Goal: Transaction & Acquisition: Purchase product/service

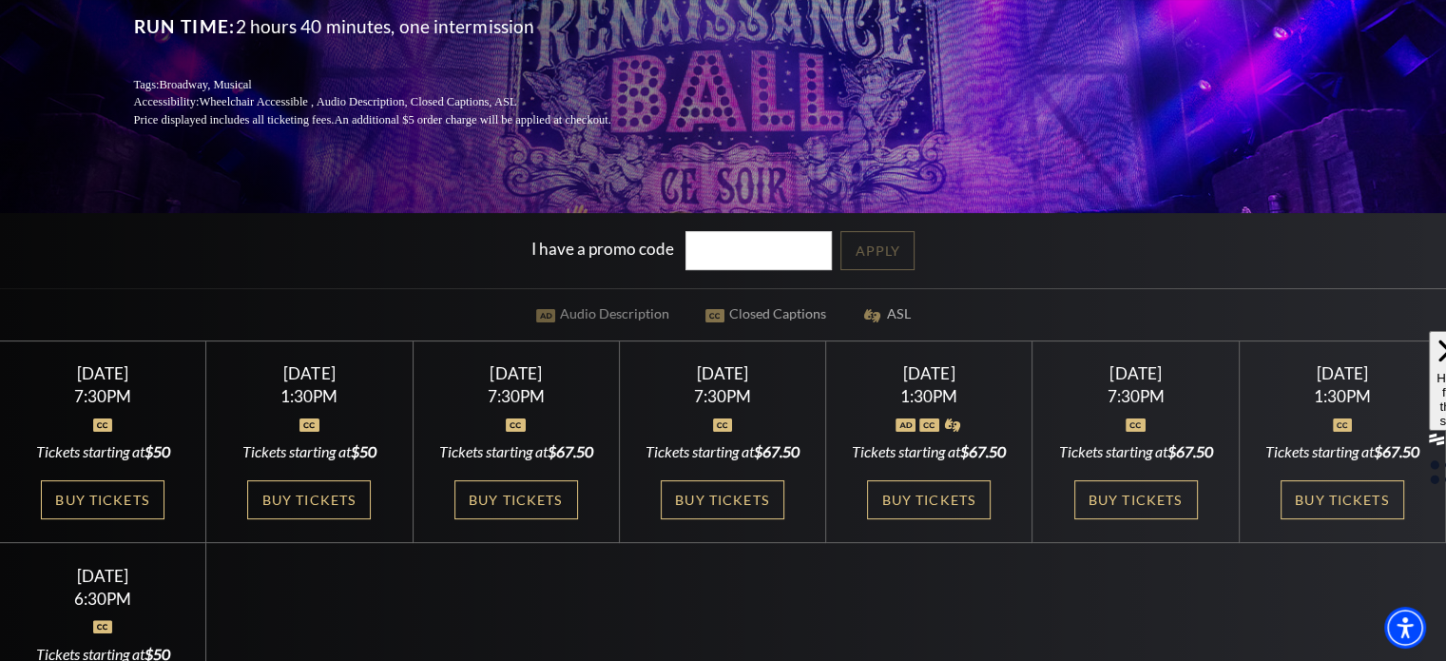
scroll to position [317, 0]
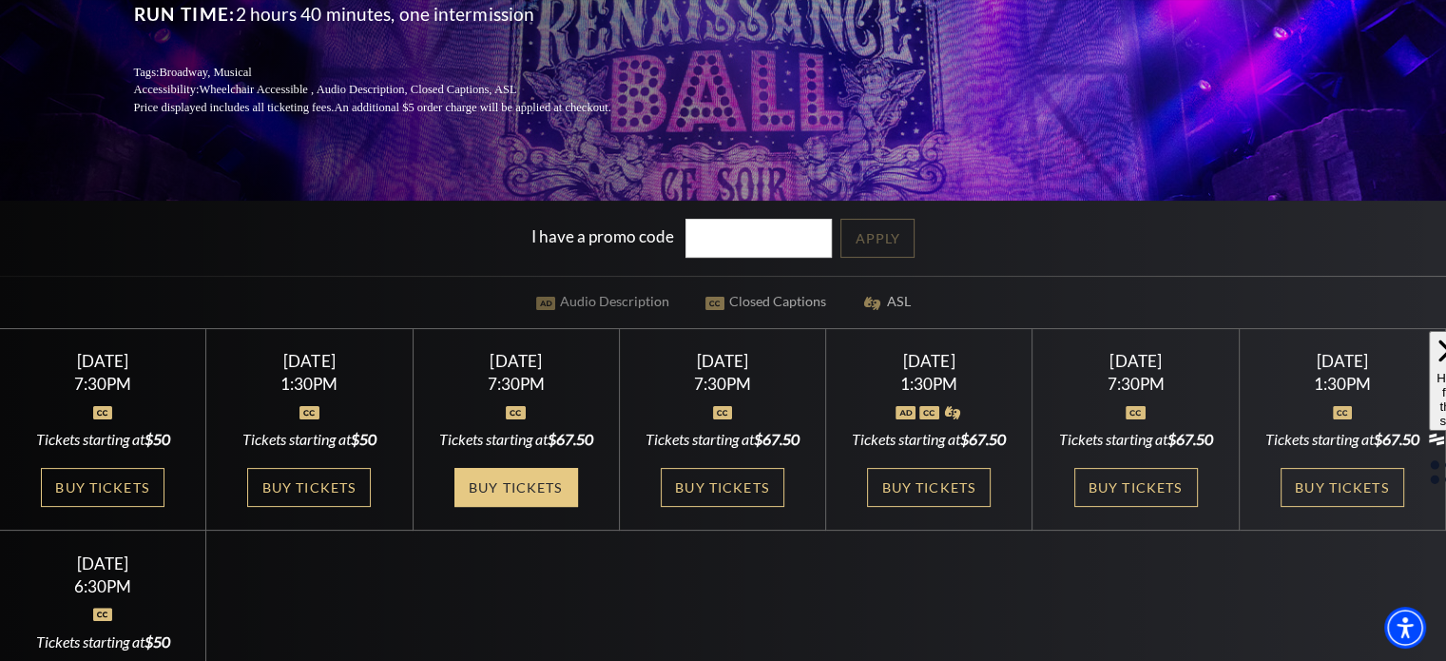
click at [532, 507] on link "Buy Tickets" at bounding box center [517, 487] width 124 height 39
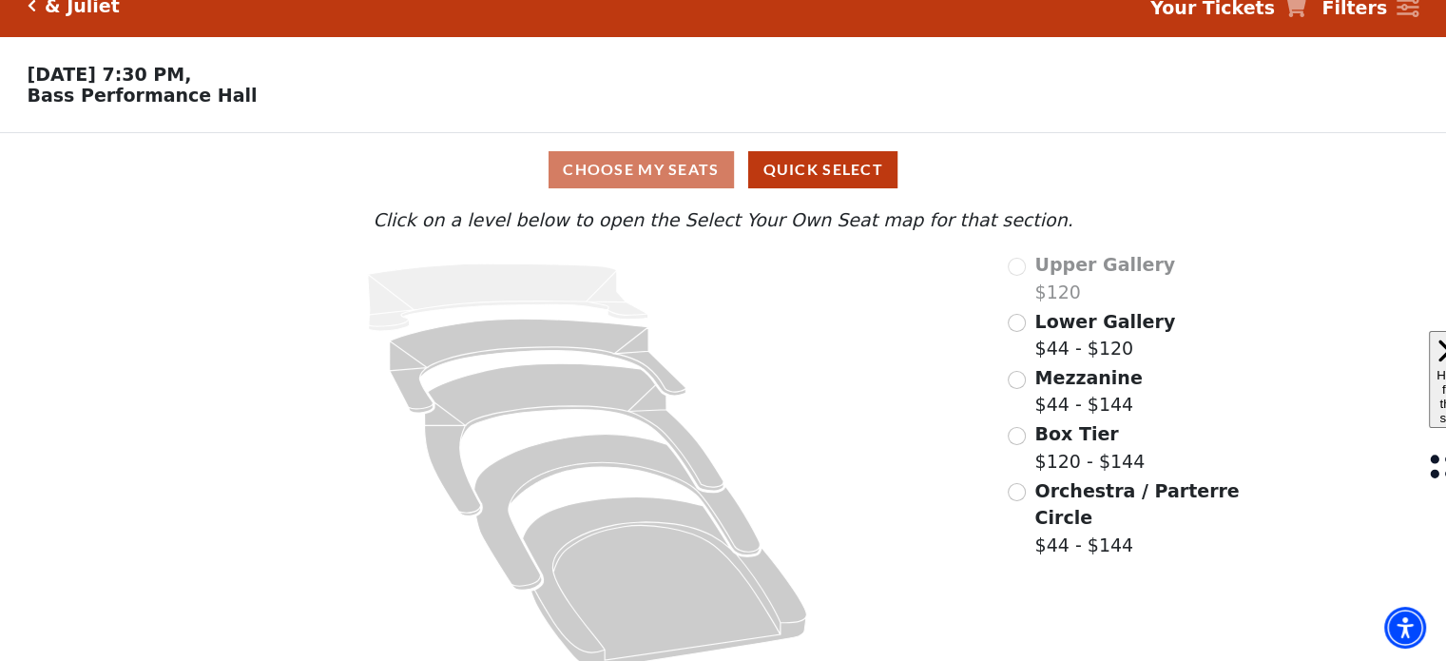
scroll to position [32, 0]
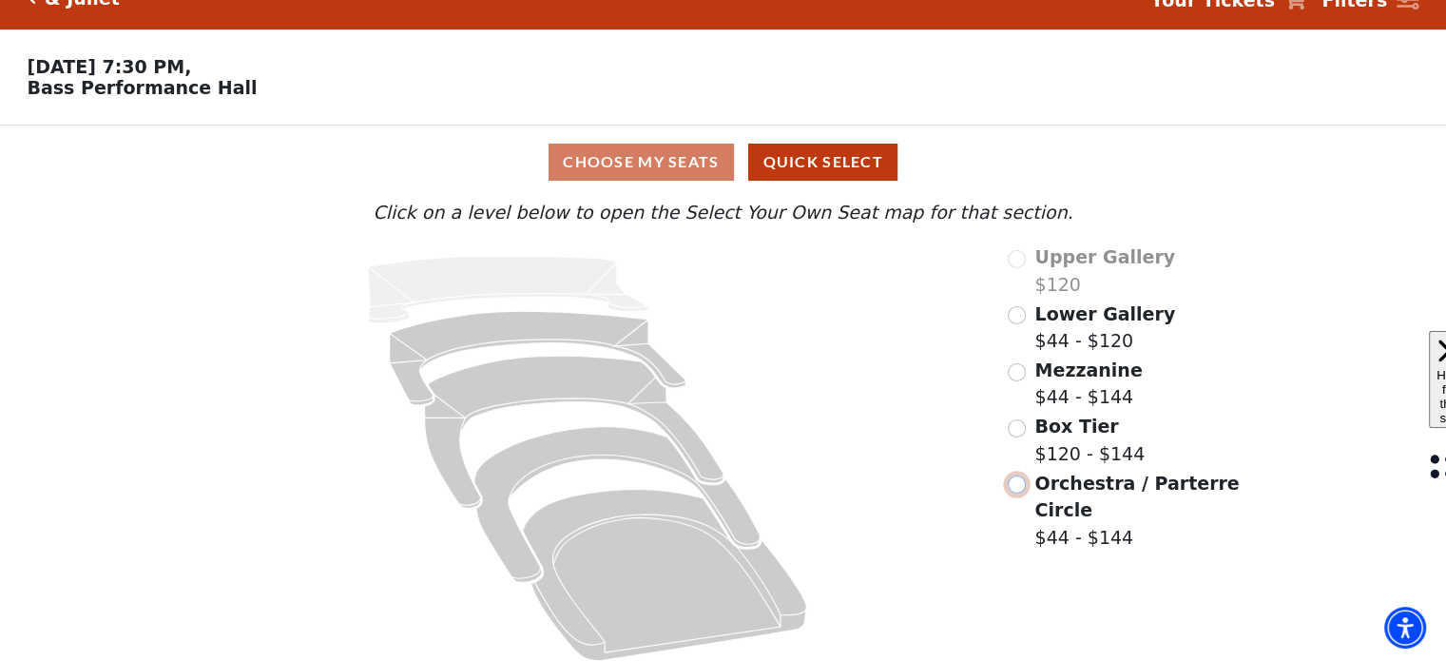
click at [1018, 490] on input "Orchestra / Parterre Circle$44 - $144\a" at bounding box center [1017, 484] width 18 height 18
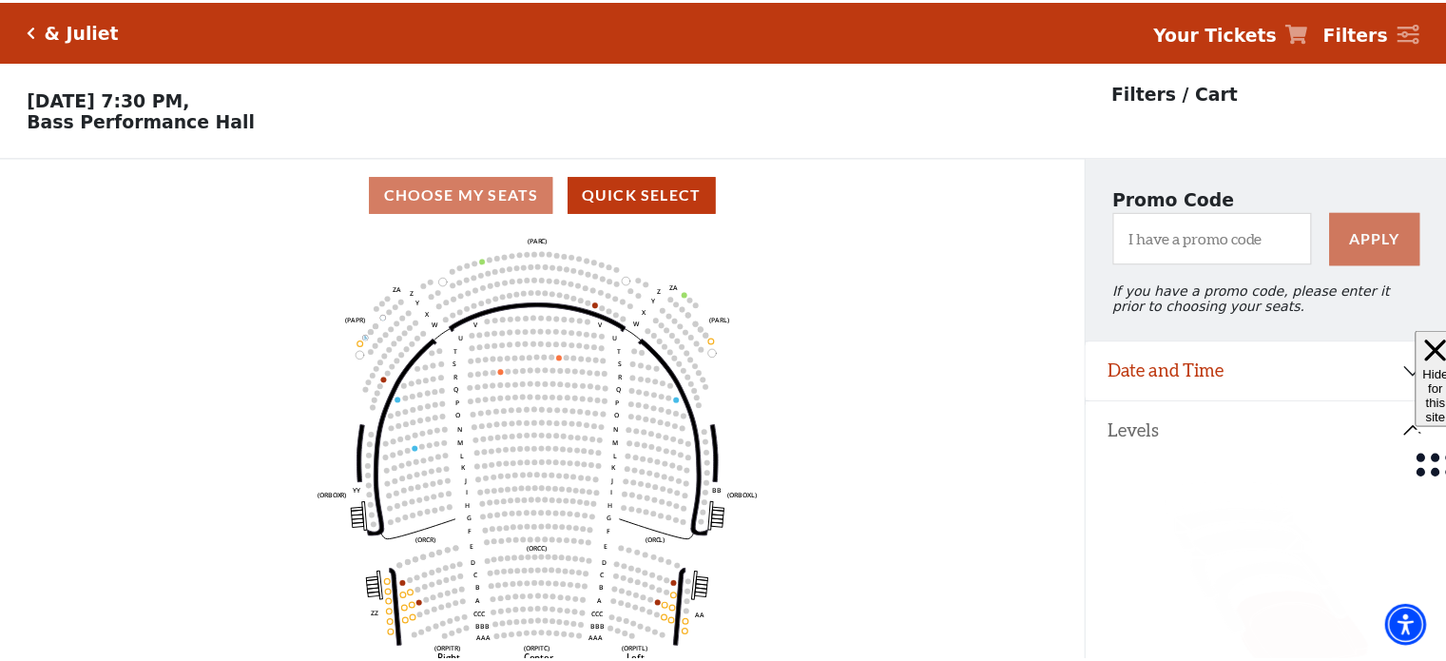
scroll to position [87, 0]
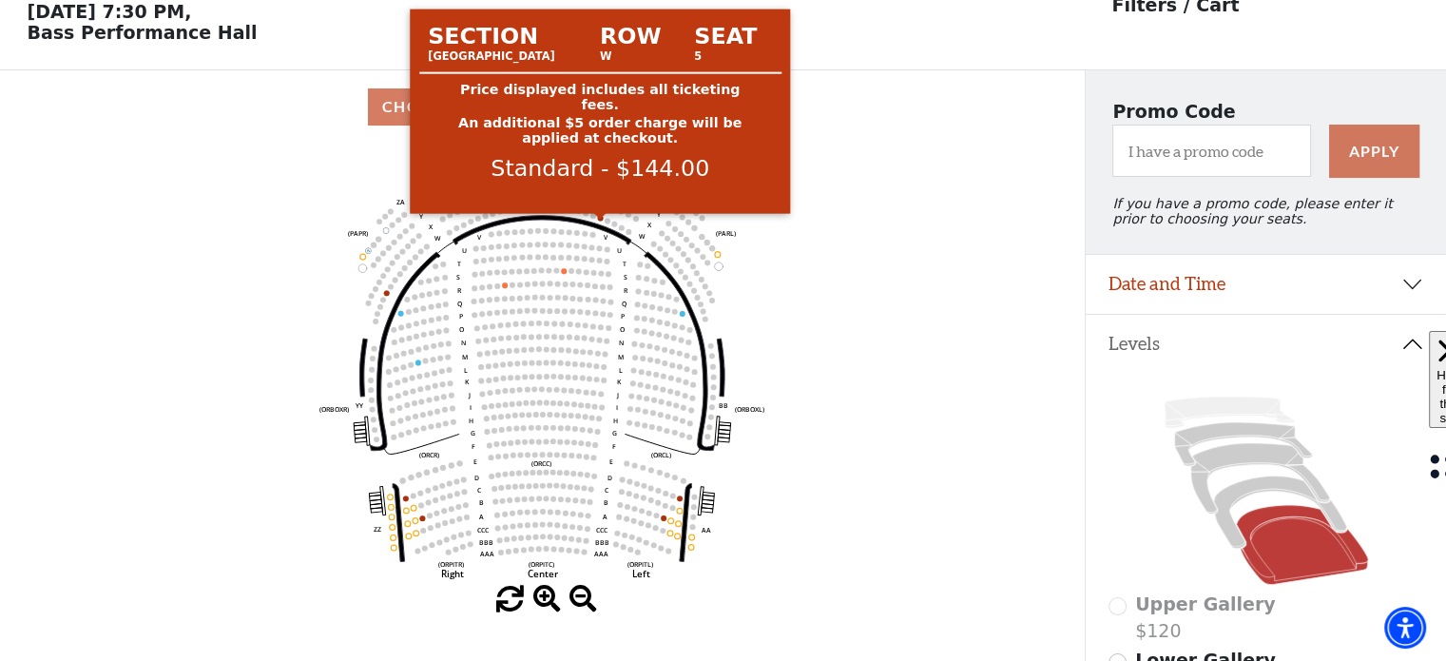
click at [601, 221] on circle at bounding box center [601, 218] width 6 height 6
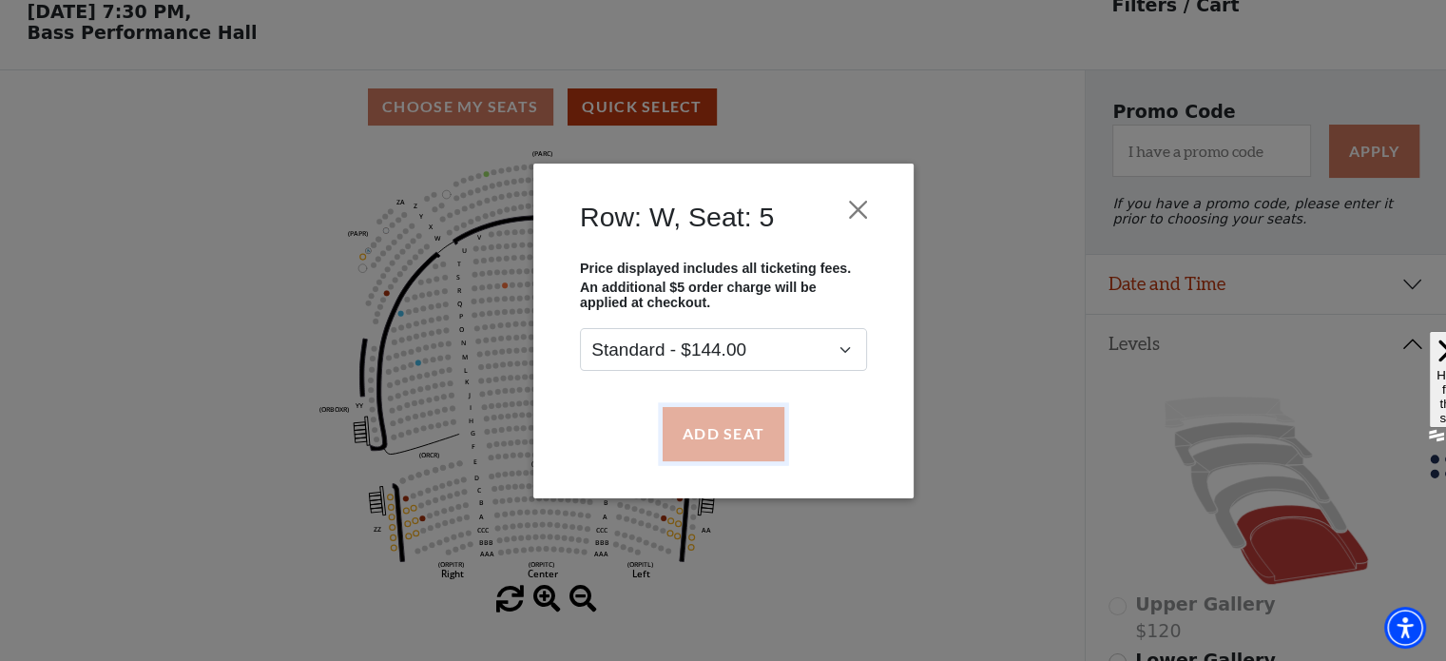
click at [727, 438] on button "Add Seat" at bounding box center [723, 433] width 122 height 53
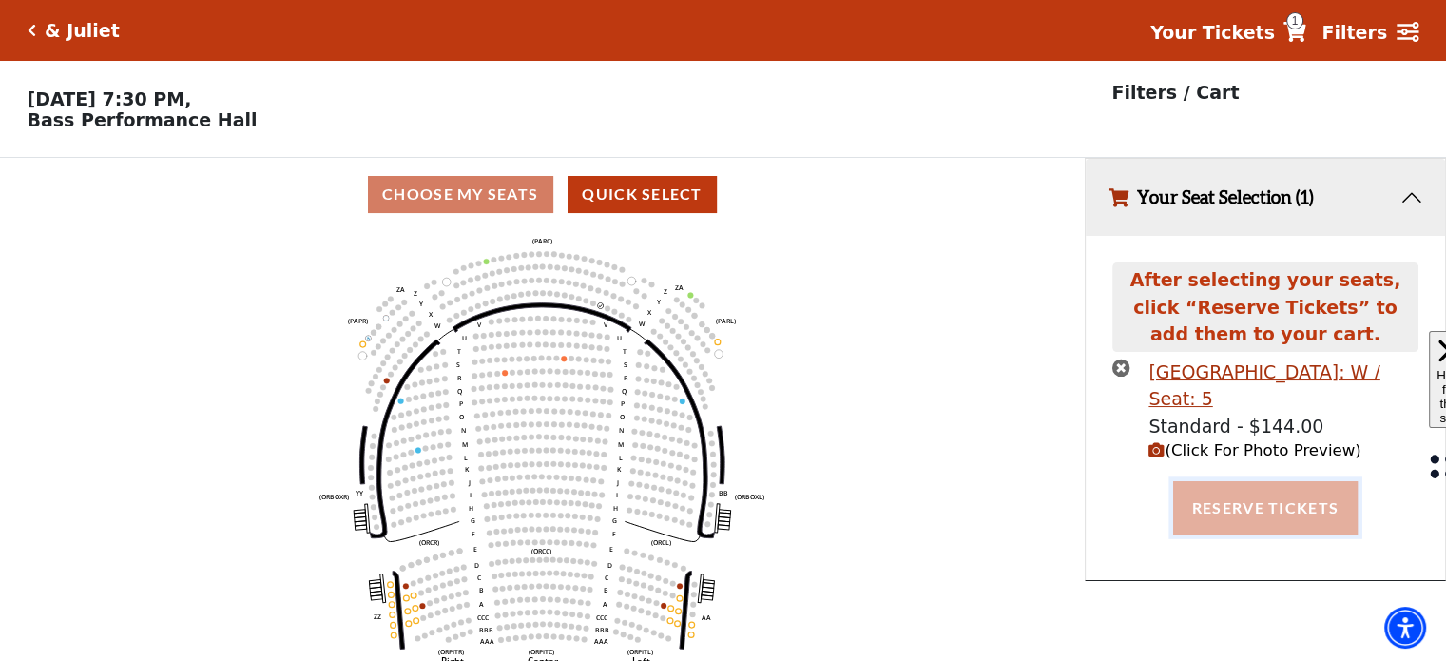
click at [1232, 501] on button "Reserve Tickets" at bounding box center [1265, 507] width 184 height 53
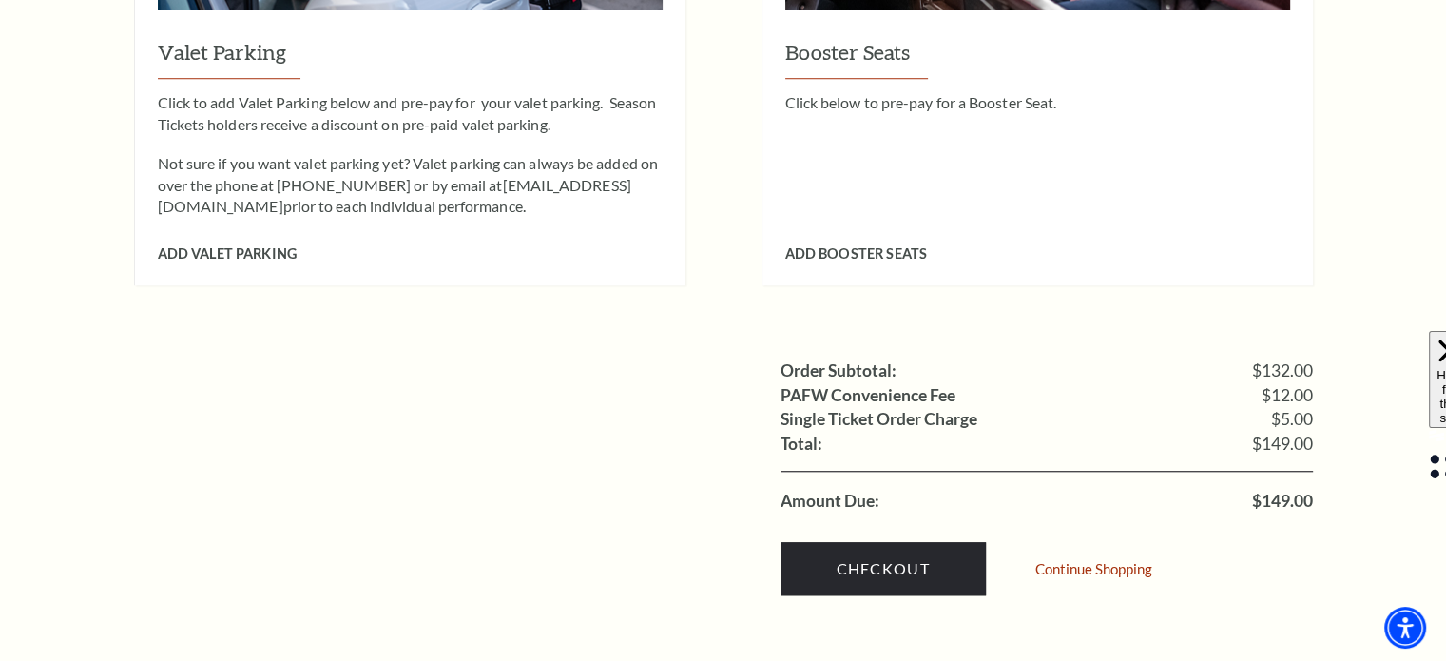
scroll to position [1572, 0]
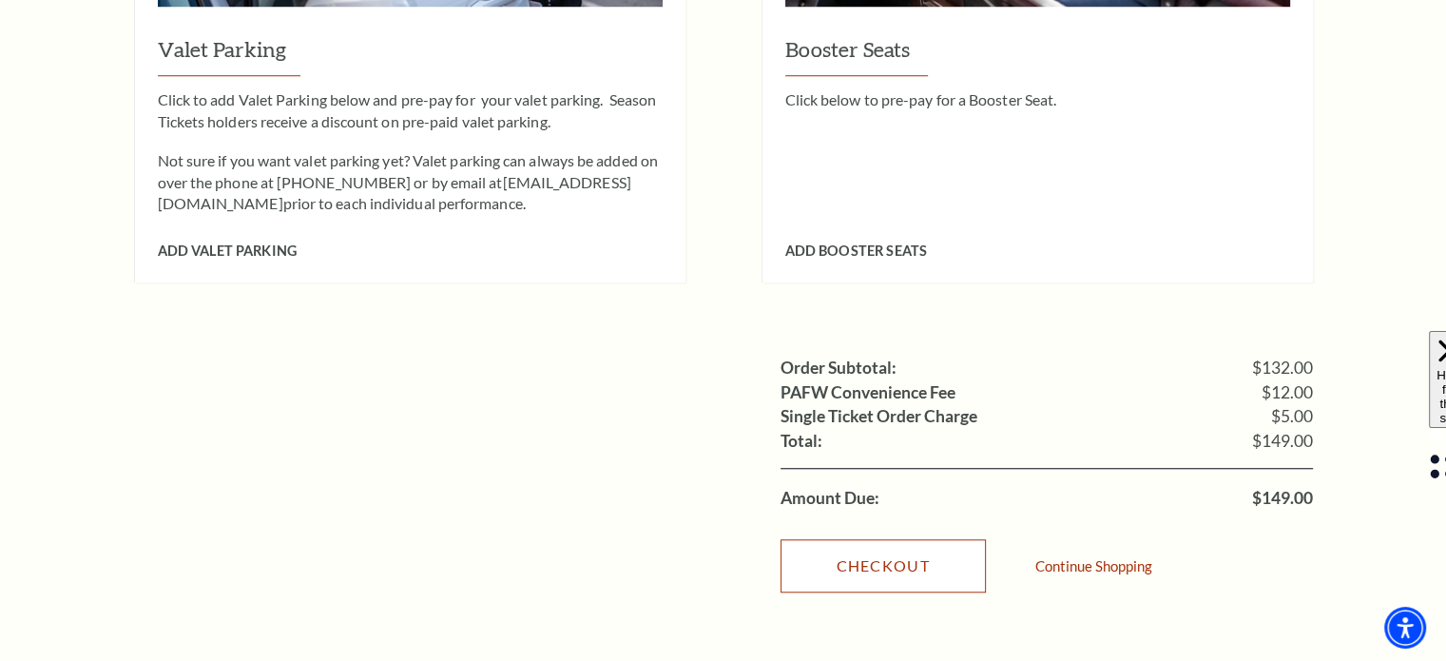
click at [905, 539] on link "Checkout" at bounding box center [883, 565] width 205 height 53
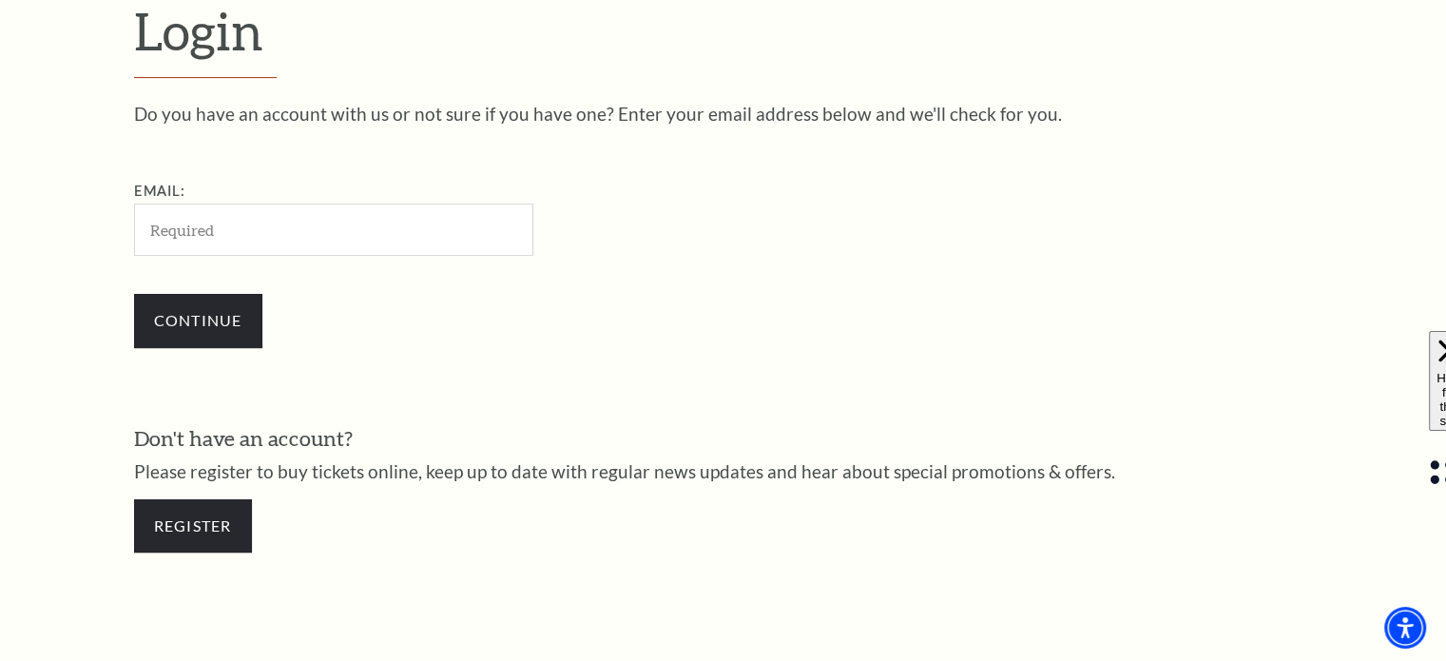
click at [370, 227] on input "Email:" at bounding box center [333, 229] width 399 height 52
type input "[EMAIL_ADDRESS][DOMAIN_NAME]"
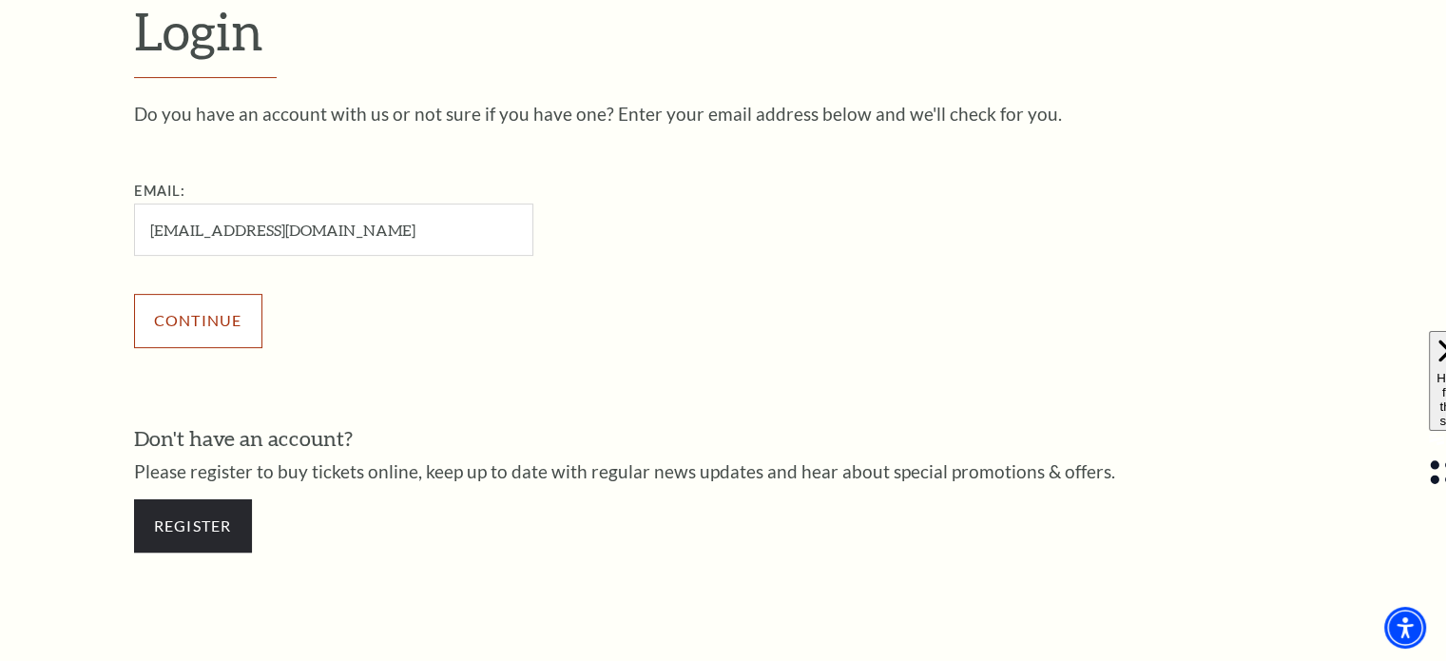
click at [221, 315] on input "Continue" at bounding box center [198, 320] width 128 height 53
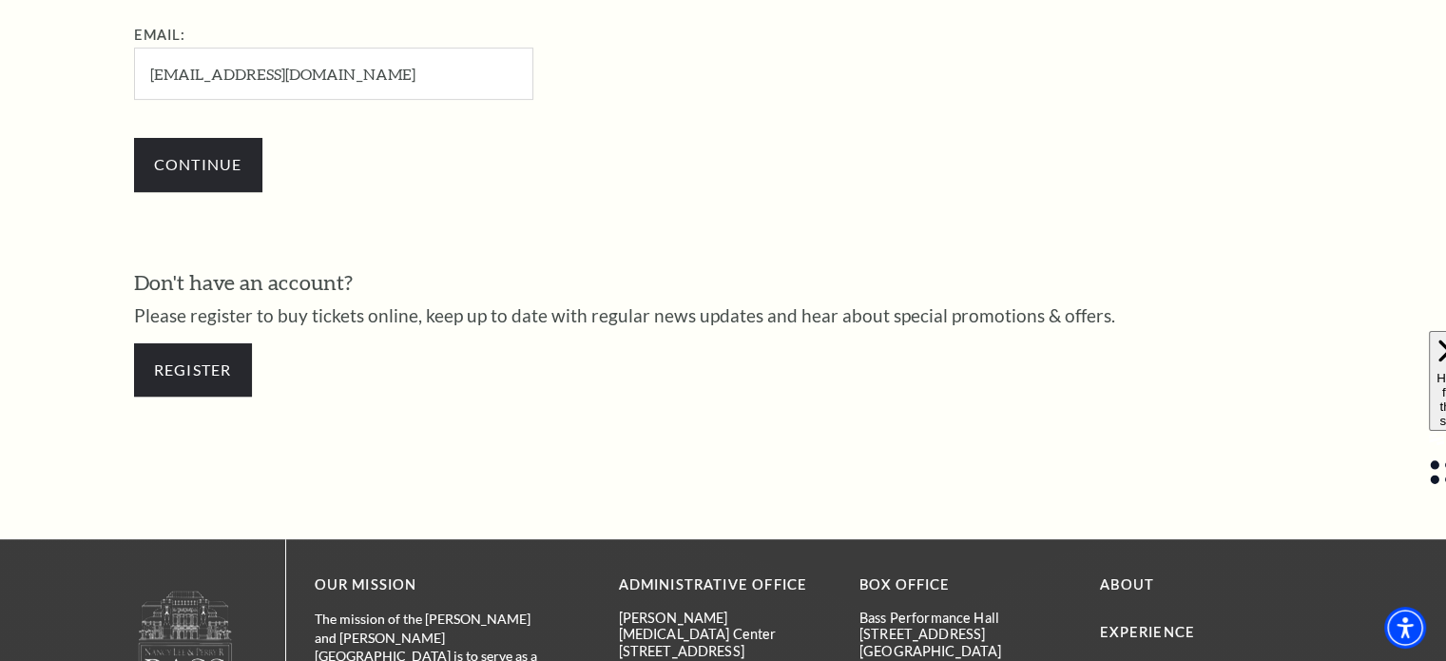
scroll to position [732, 0]
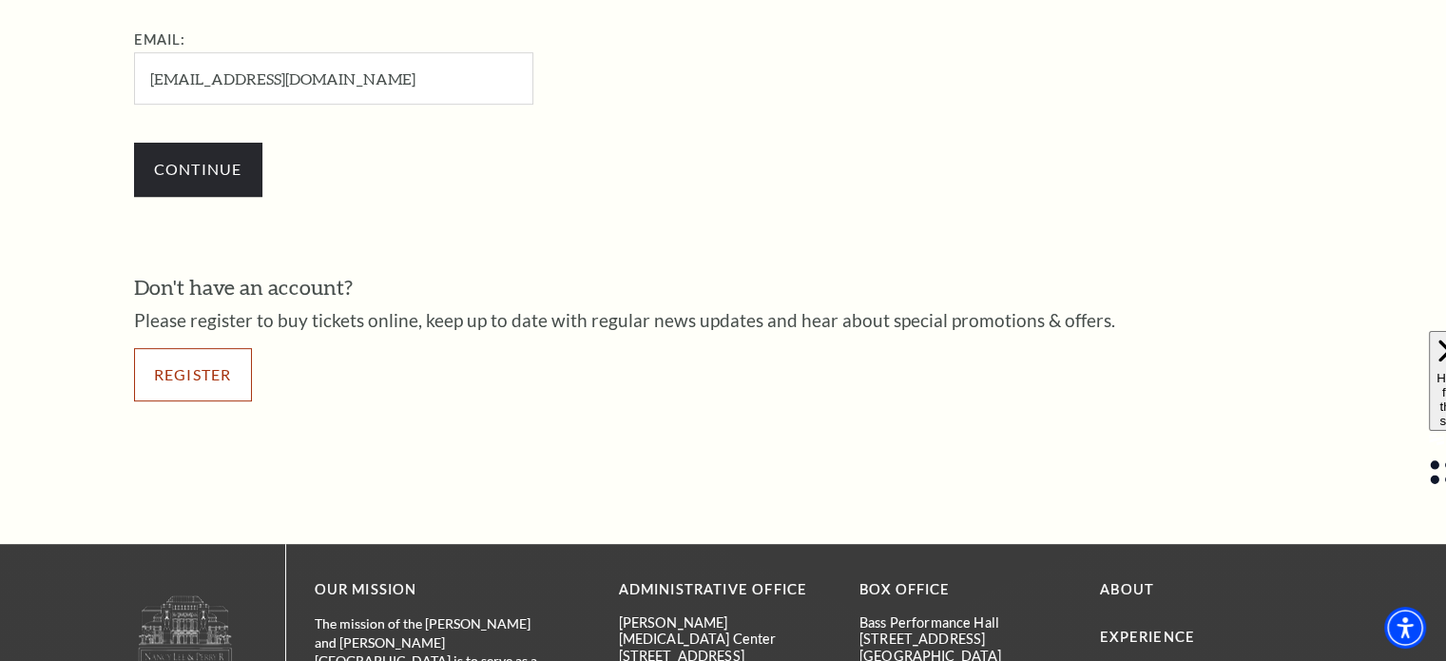
click at [224, 369] on link "Register" at bounding box center [193, 374] width 118 height 53
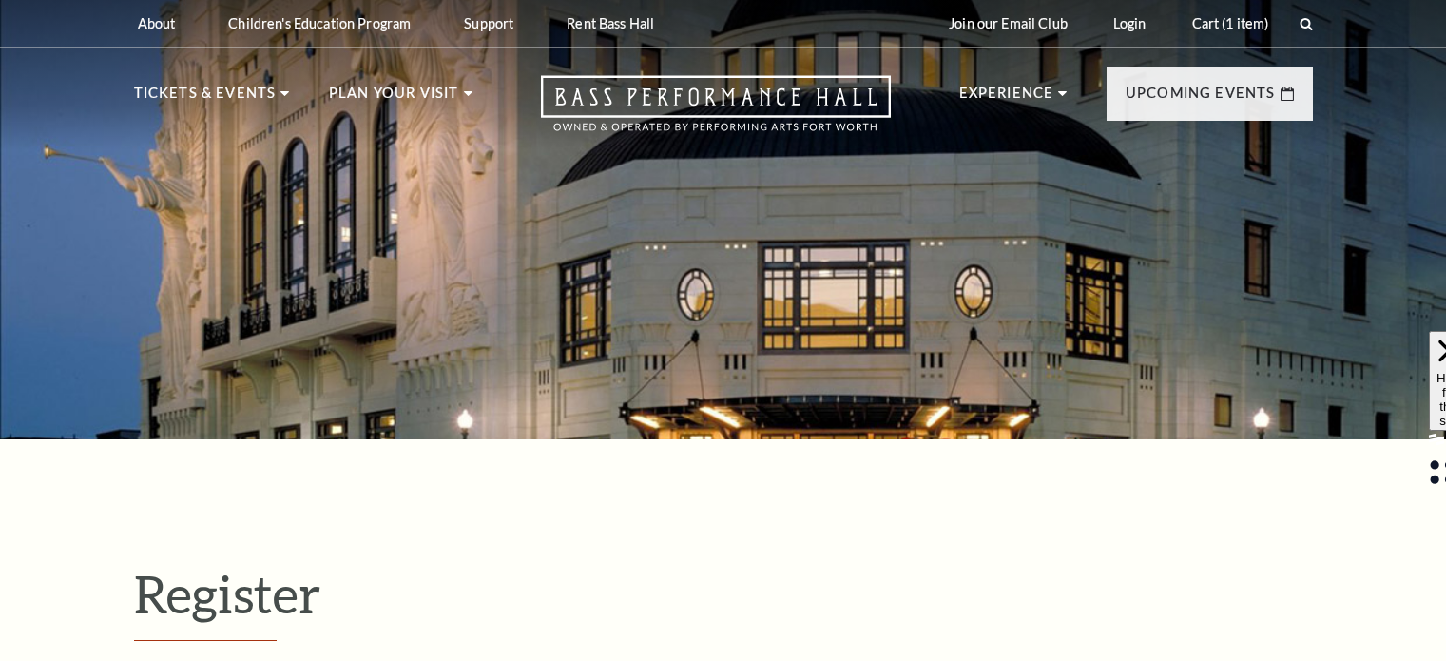
select select "1"
select select "[GEOGRAPHIC_DATA]"
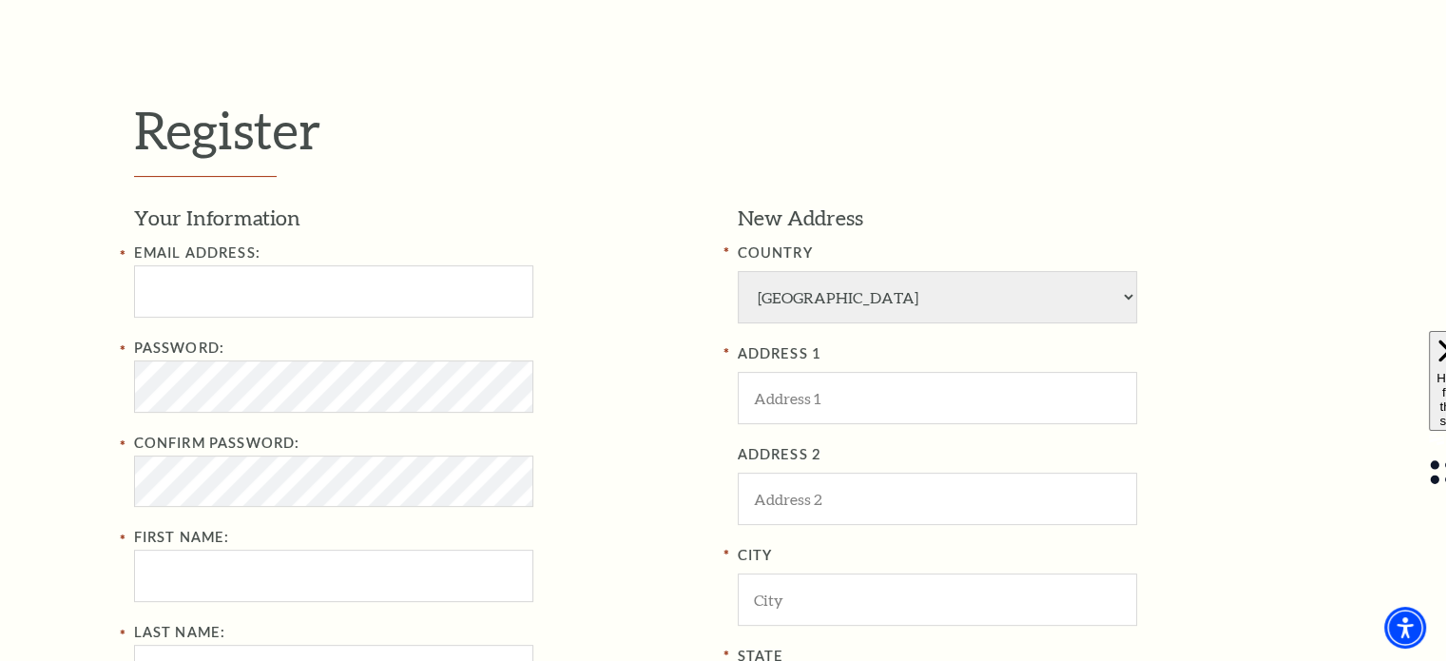
scroll to position [545, 0]
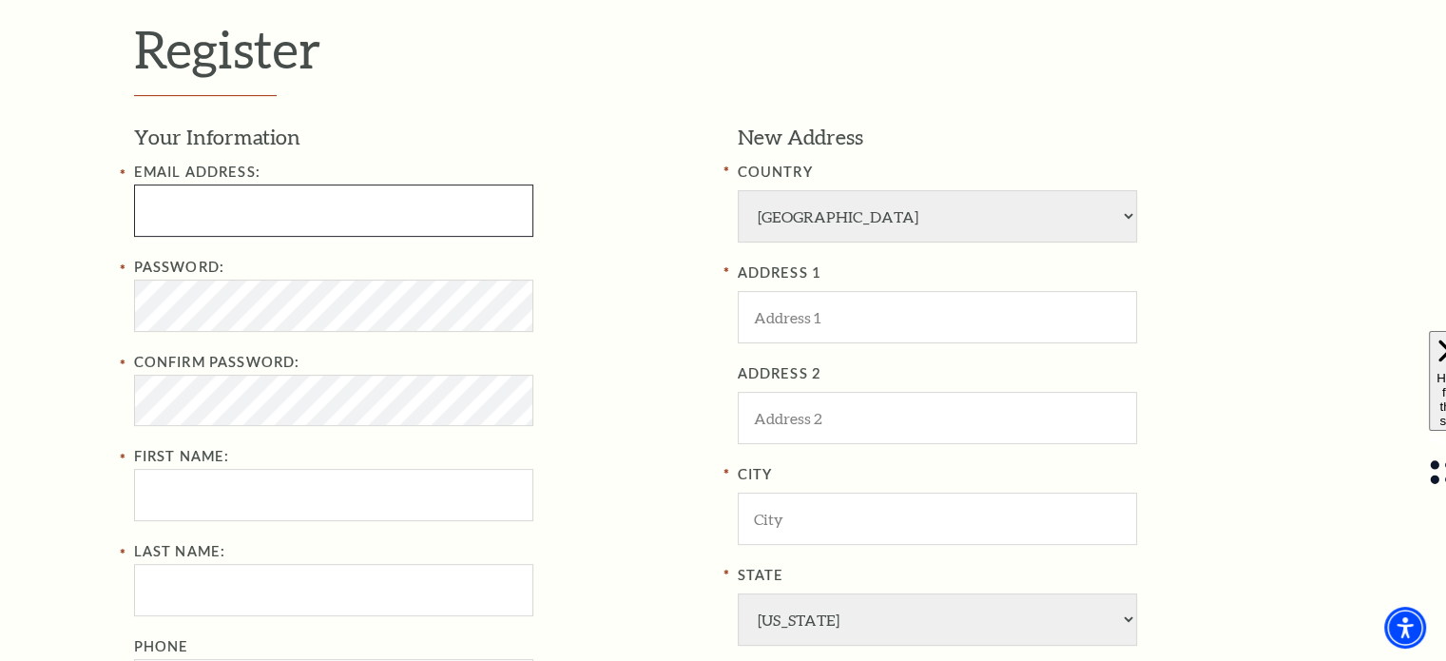
click at [367, 198] on input "Email Address:" at bounding box center [333, 210] width 399 height 52
type input "jorienb@sbcglobal.net"
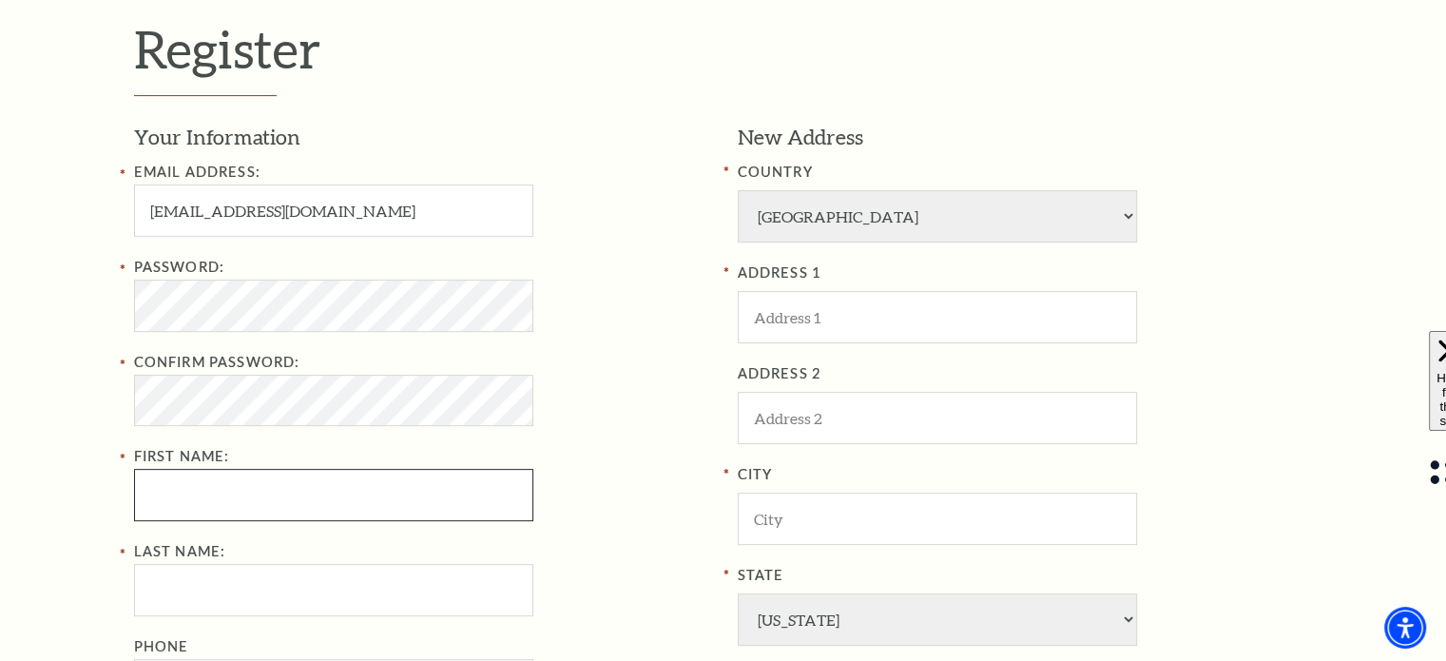
type input "Jorien"
type input "Bowens"
type input "2143168007"
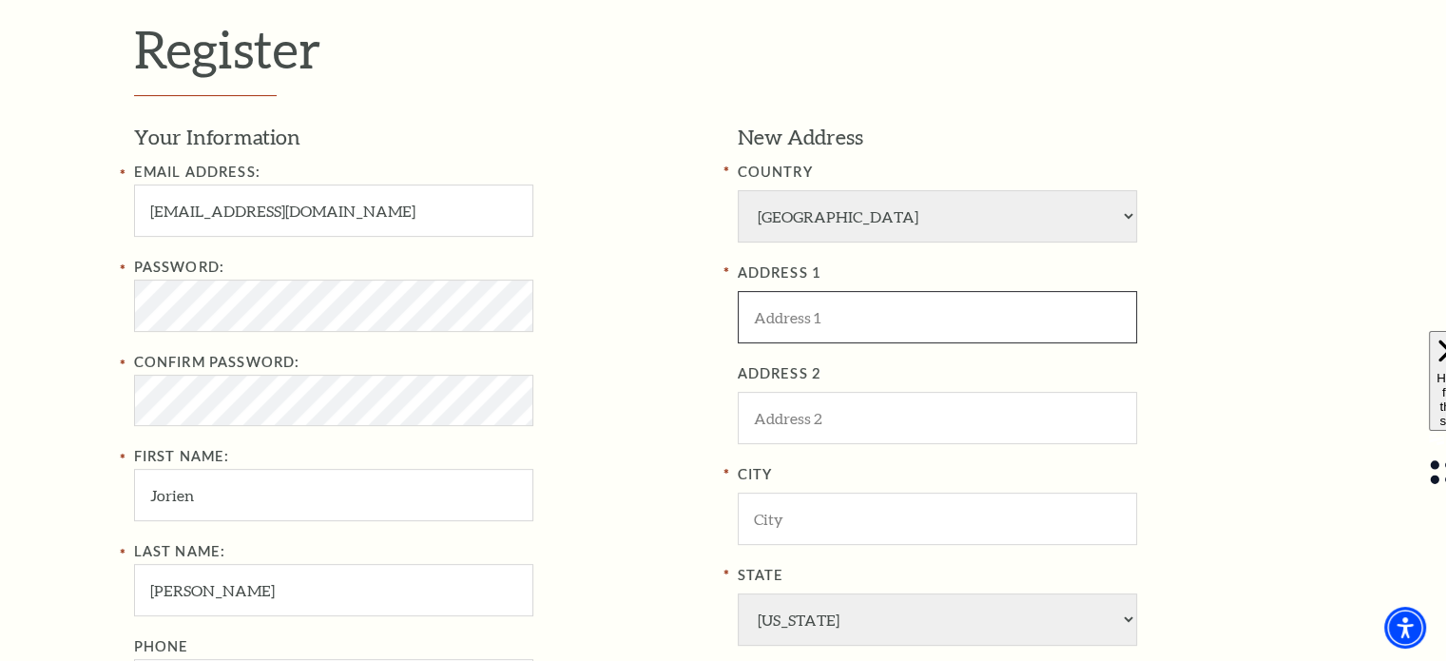
type input "3838 Honey Grove Drive"
type input "Midlothian"
type input "76065"
type input "214-316-8007"
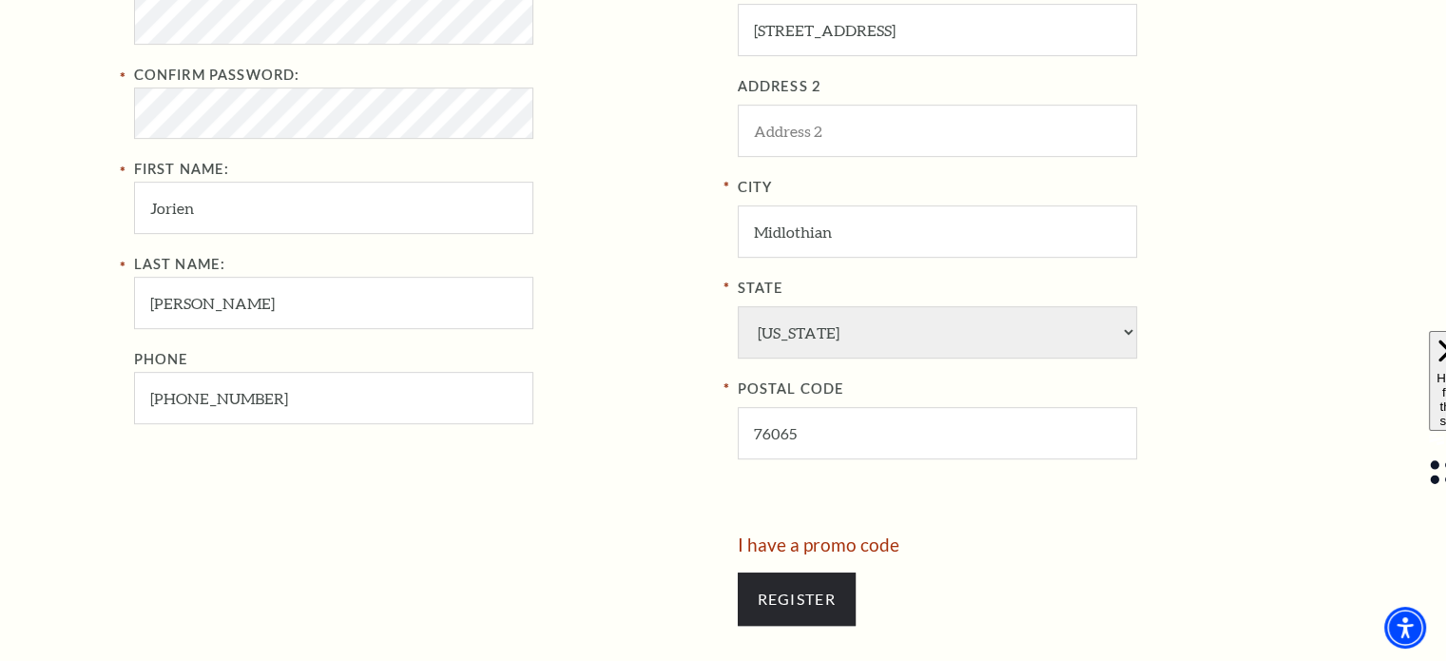
scroll to position [860, 0]
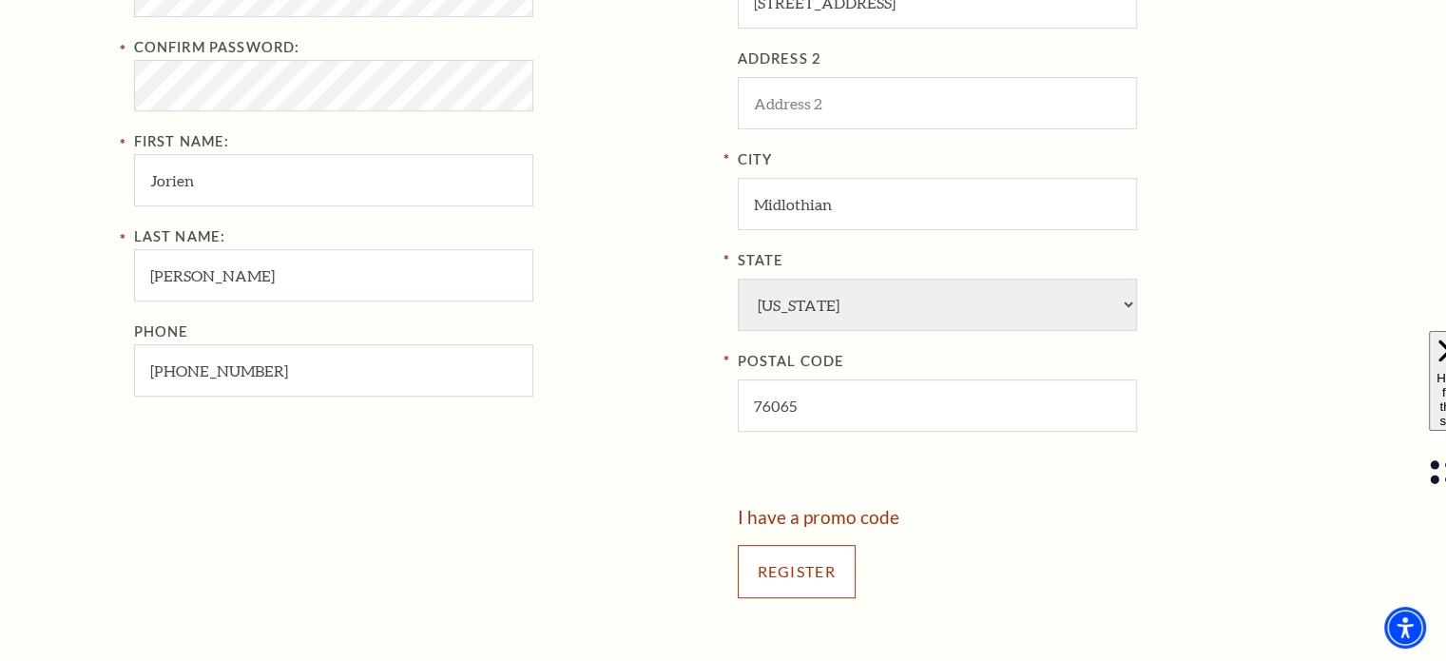
click at [796, 564] on input "Register" at bounding box center [797, 571] width 118 height 53
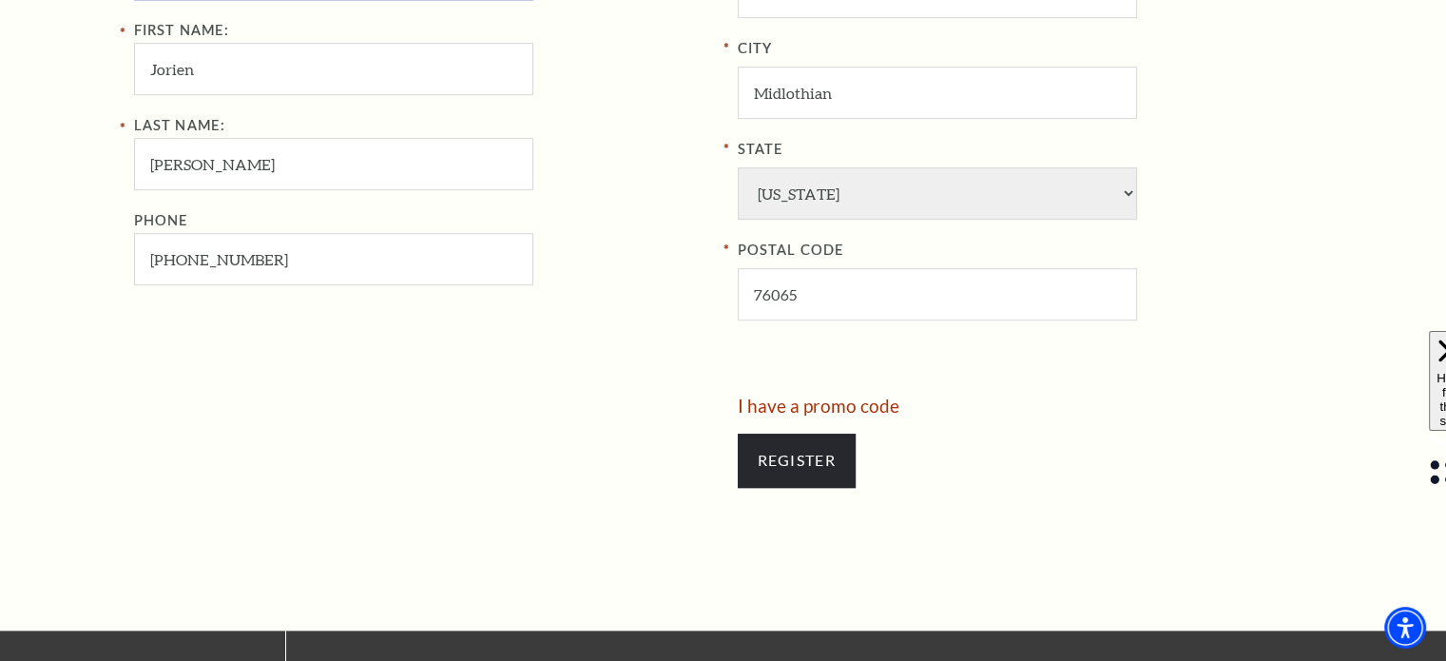
scroll to position [970, 0]
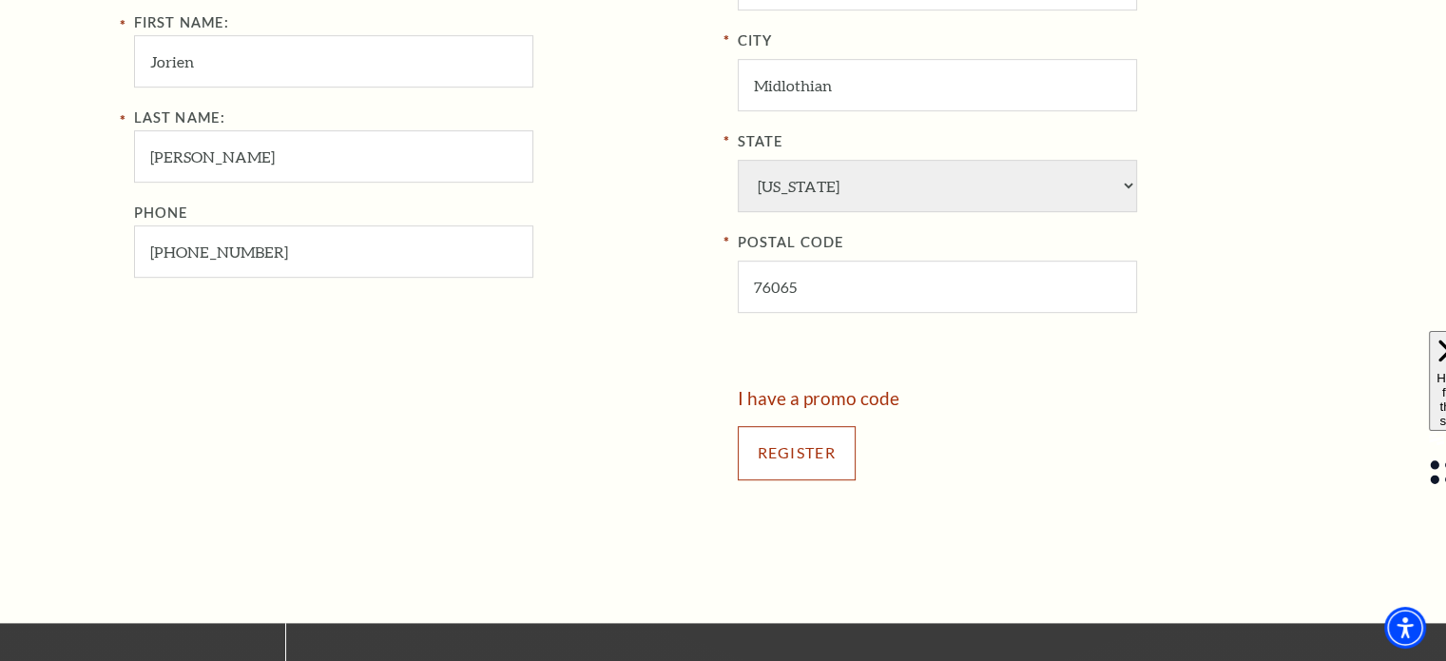
click at [818, 448] on input "Register" at bounding box center [797, 452] width 118 height 53
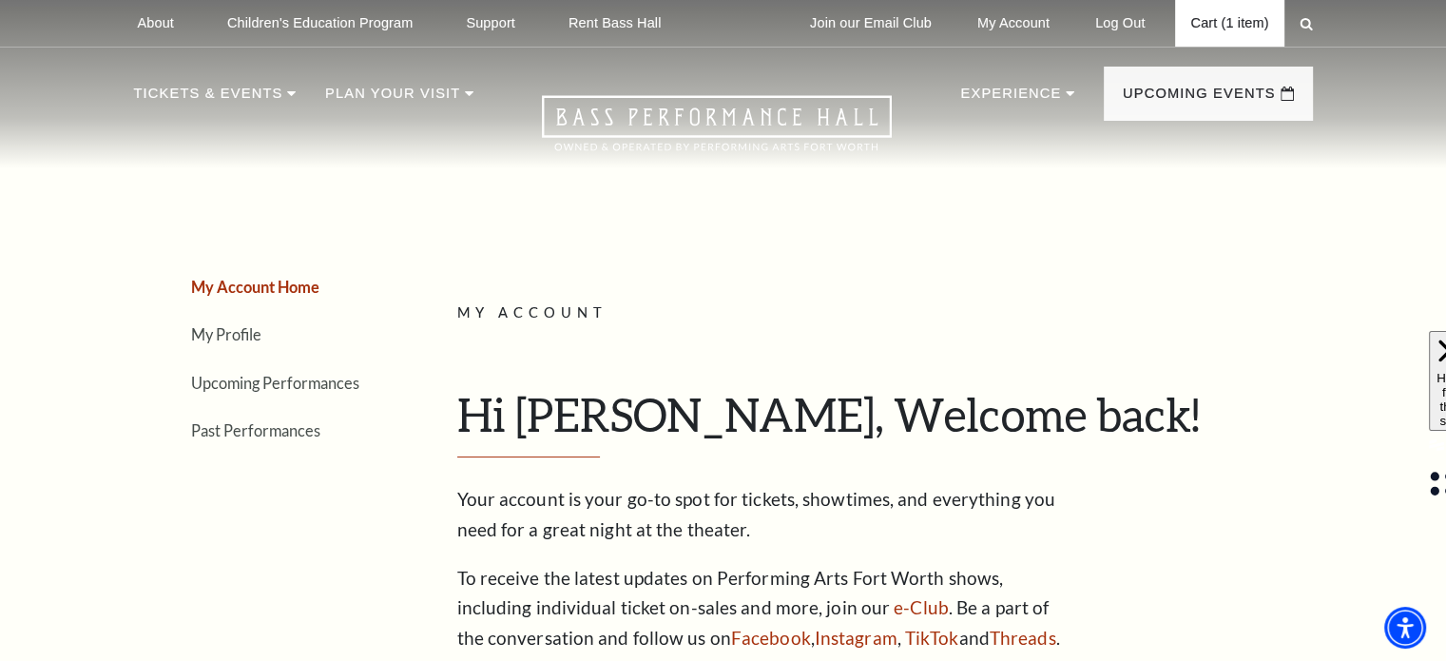
click at [1240, 21] on link "Cart (1 item)" at bounding box center [1229, 23] width 108 height 47
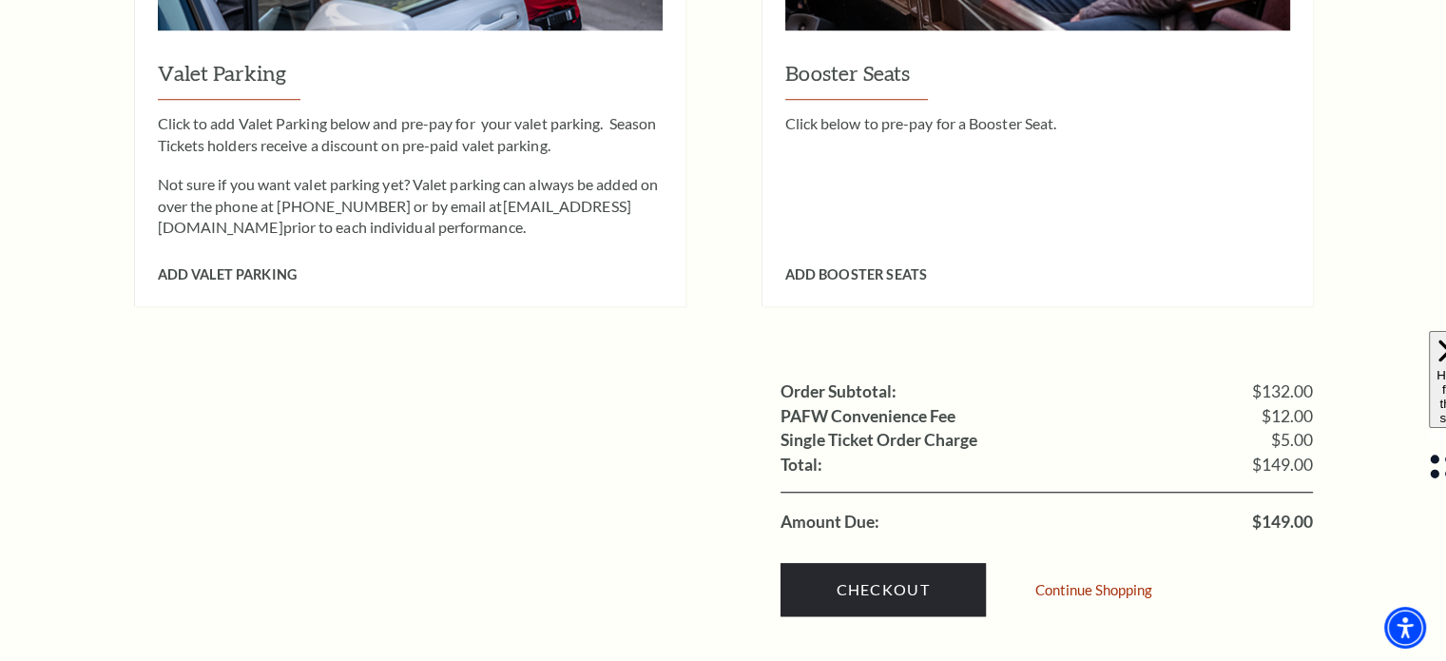
scroll to position [1679, 0]
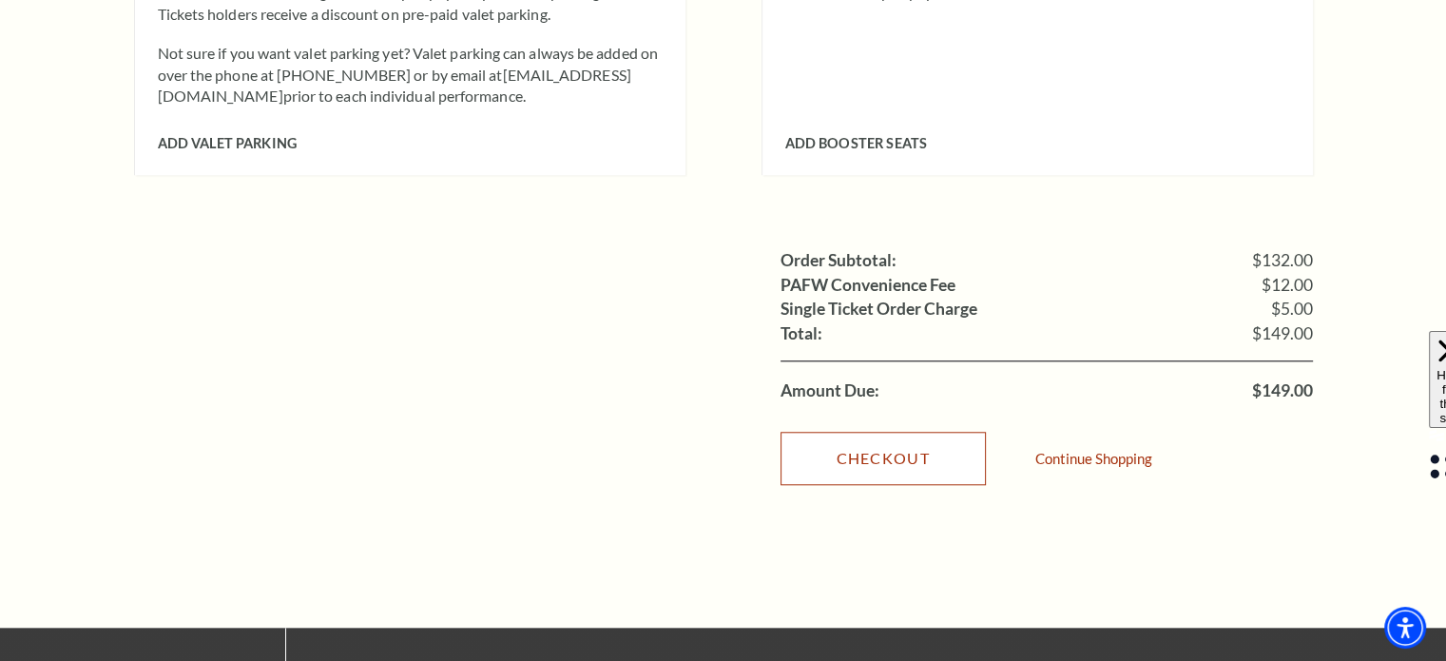
click at [898, 432] on link "Checkout" at bounding box center [883, 458] width 205 height 53
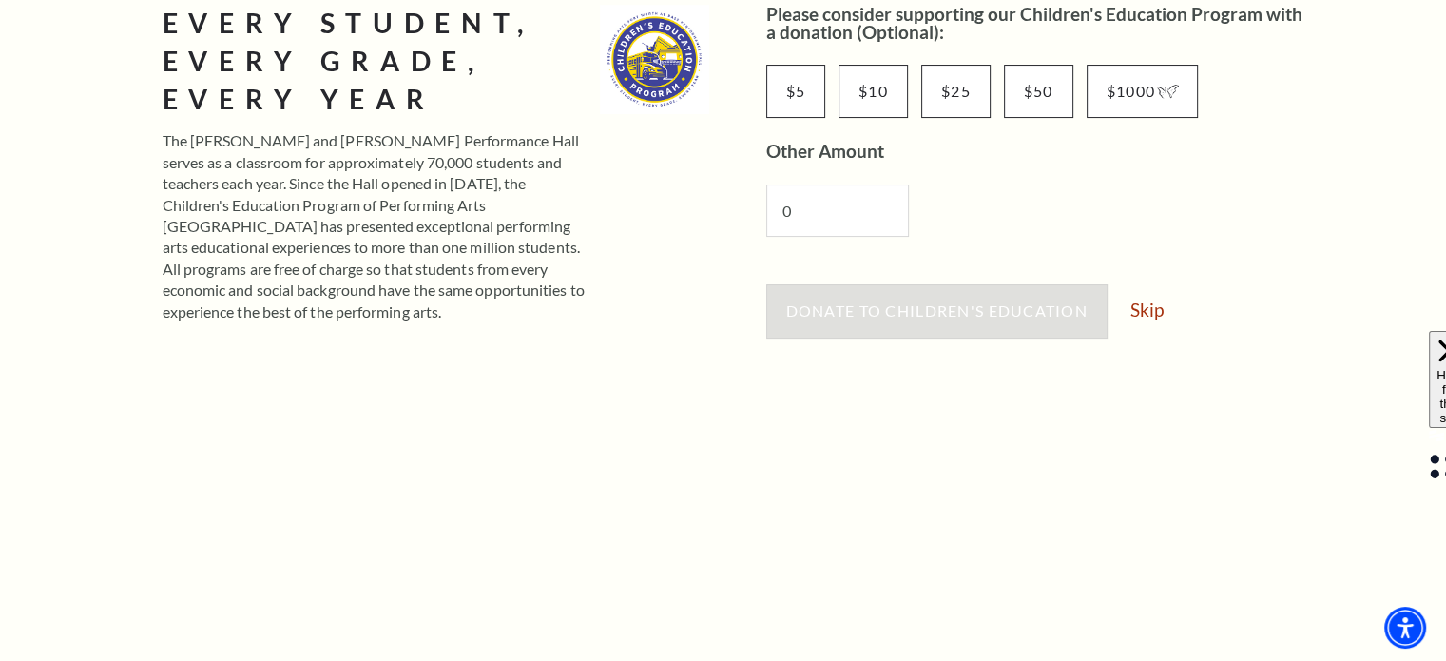
scroll to position [346, 0]
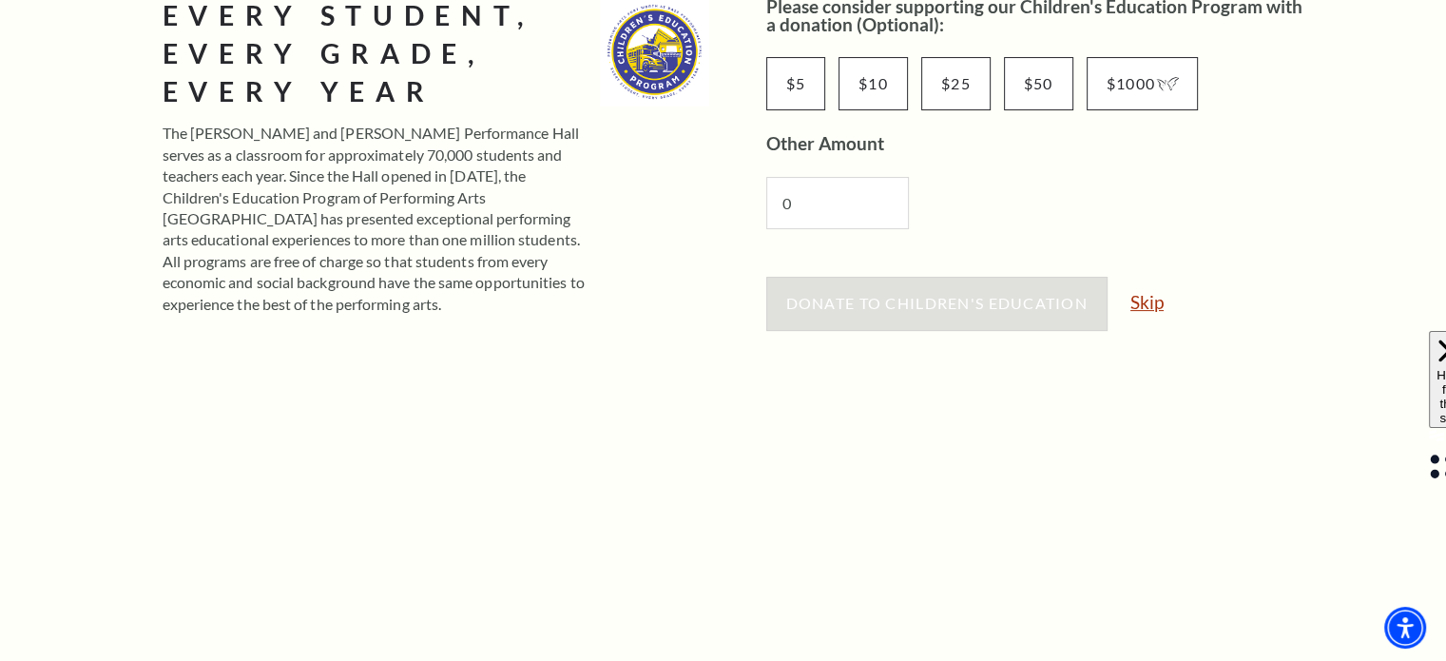
click at [1141, 306] on link "Skip" at bounding box center [1147, 302] width 33 height 18
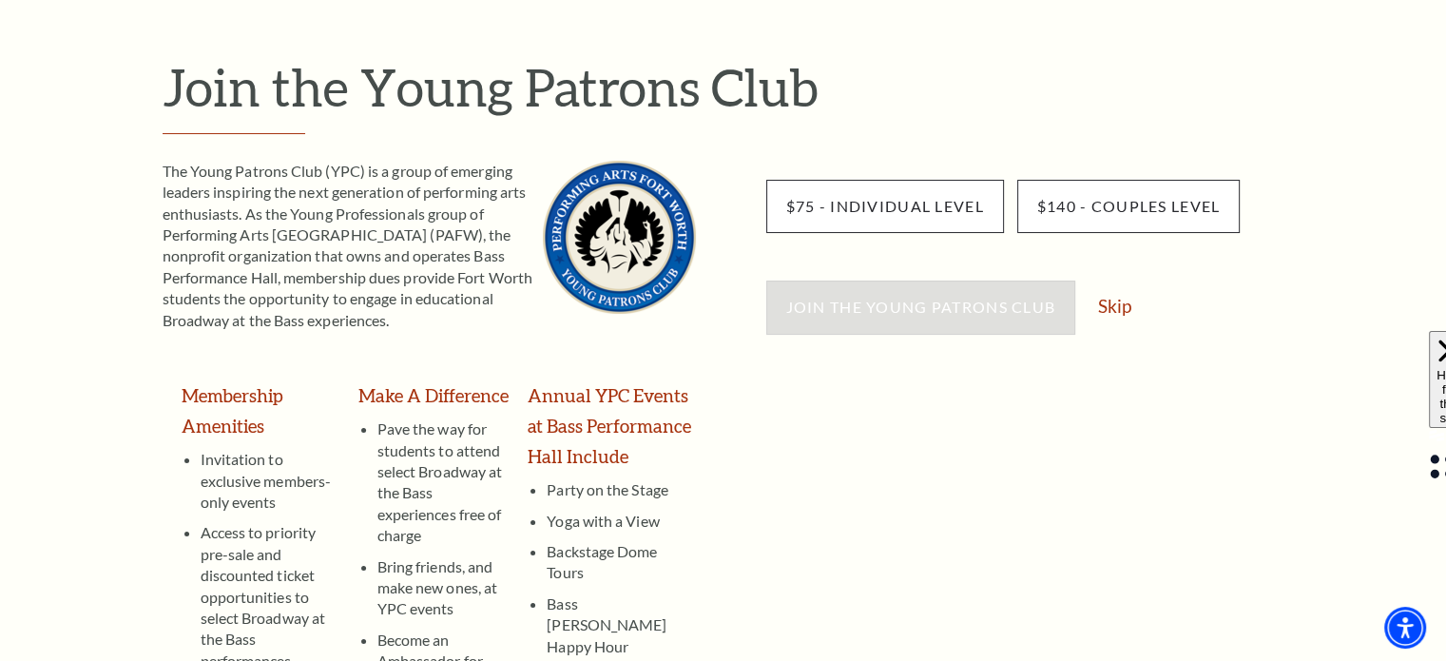
scroll to position [205, 0]
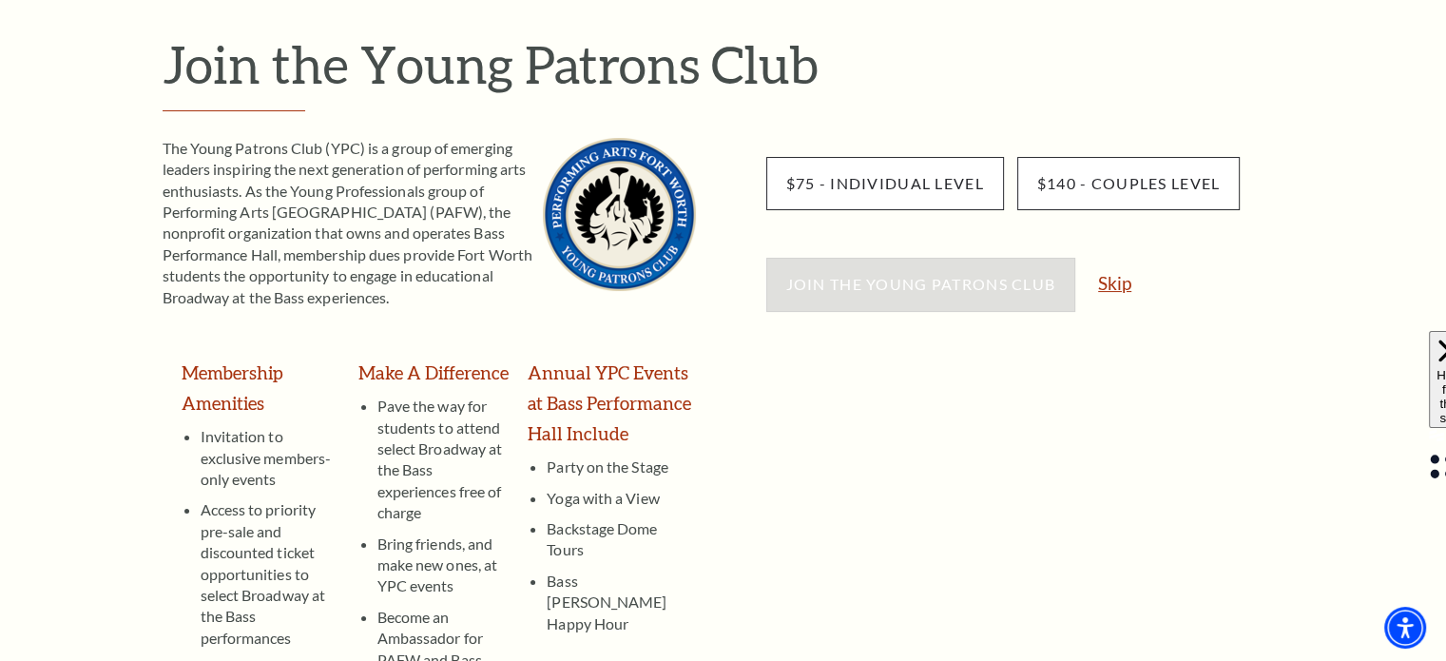
click at [1117, 284] on link "Skip" at bounding box center [1114, 283] width 33 height 18
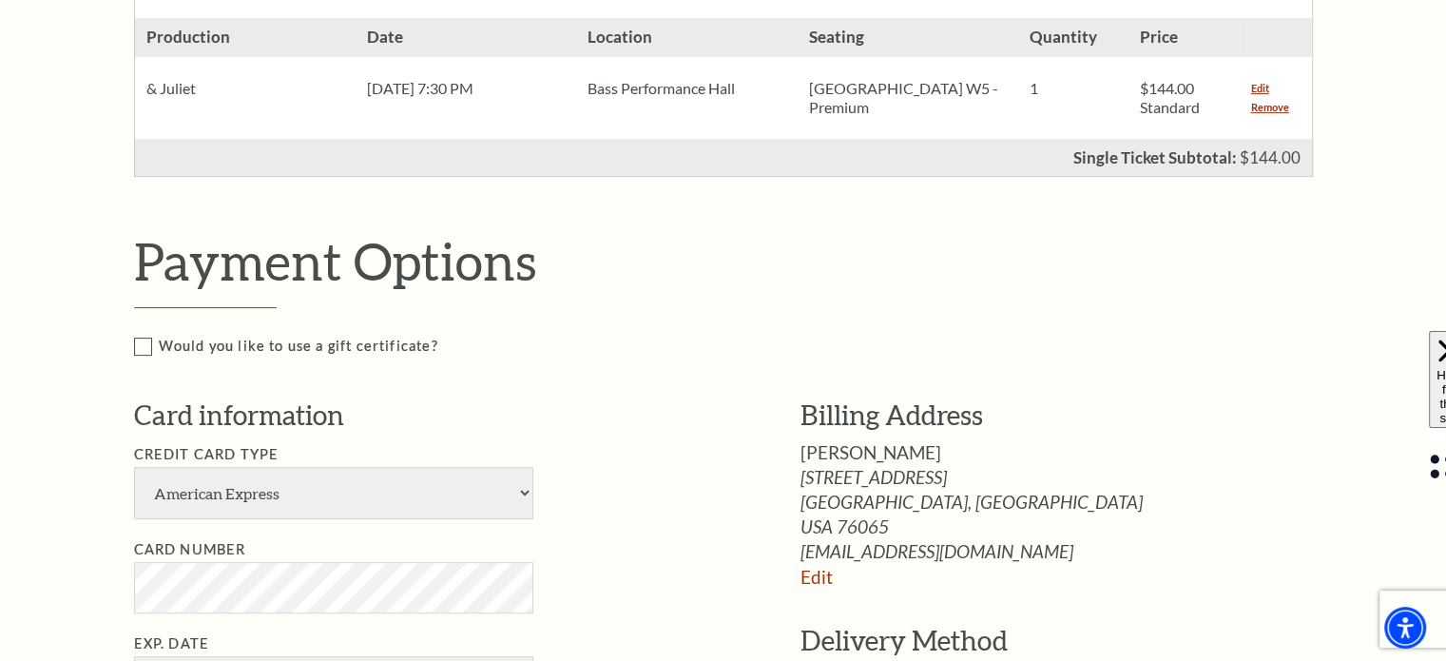
scroll to position [508, 0]
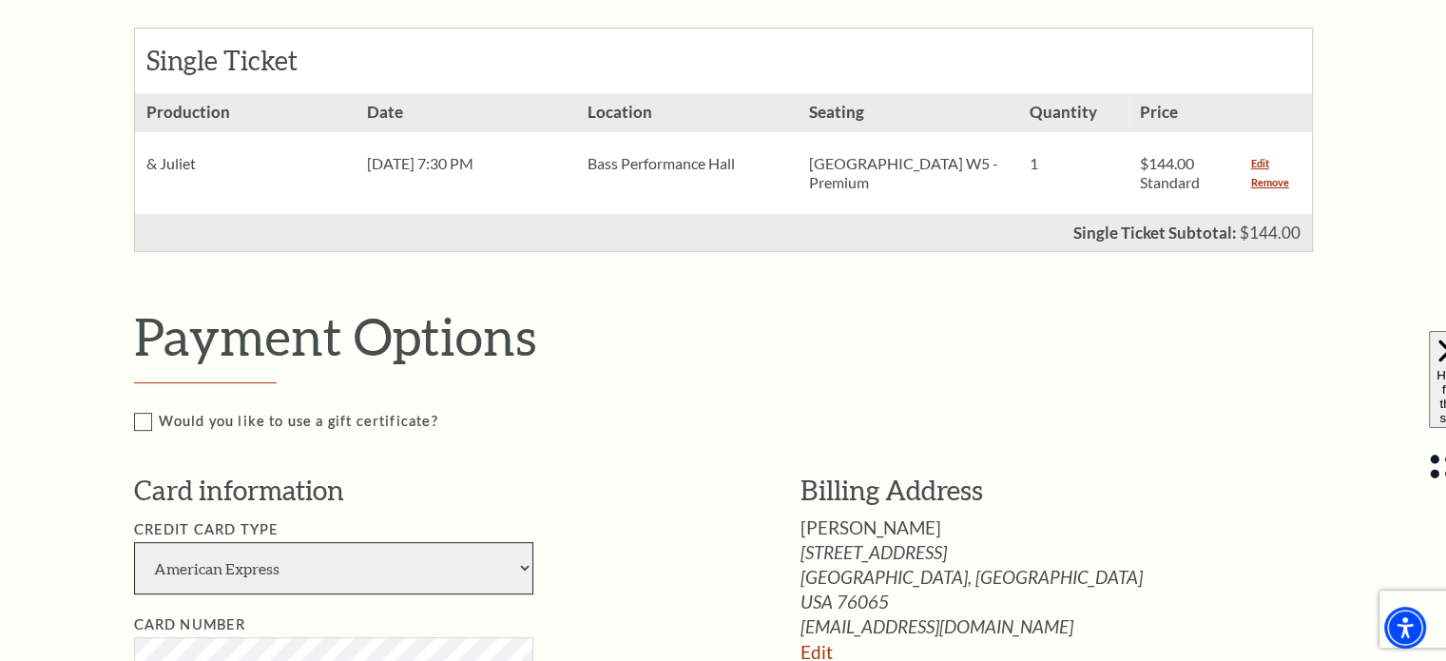
click at [518, 558] on select "American Express Visa Master Card Discover" at bounding box center [333, 568] width 399 height 52
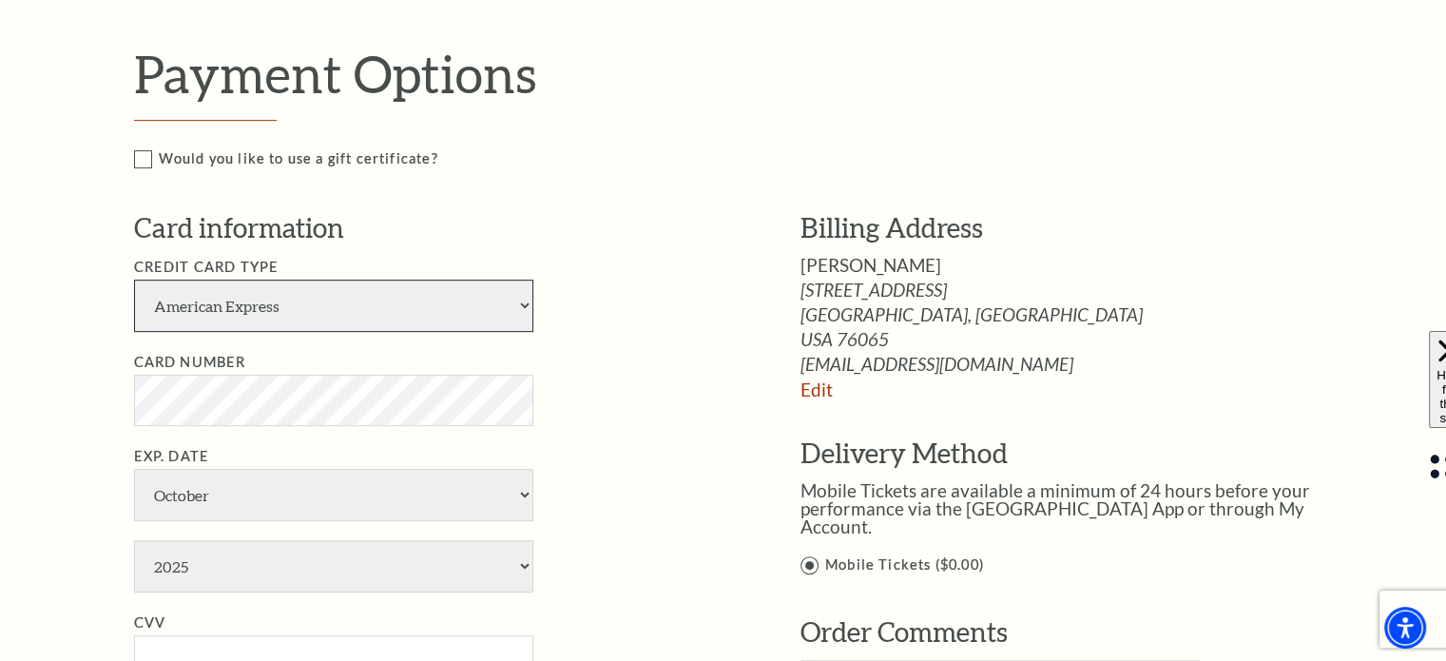
scroll to position [767, 0]
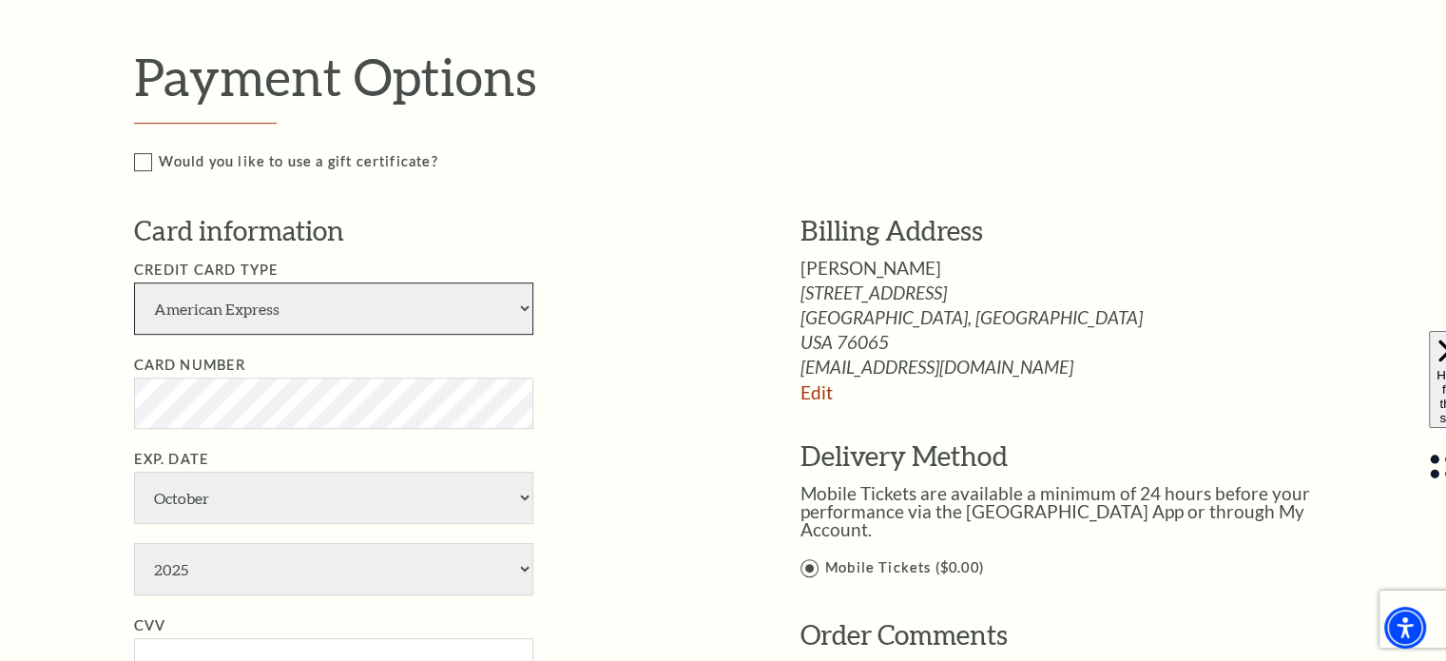
click at [511, 292] on select "American Express Visa Master Card Discover" at bounding box center [333, 308] width 399 height 52
select select "24"
click at [134, 282] on select "American Express Visa Master Card Discover" at bounding box center [333, 308] width 399 height 52
click at [1201, 330] on address "3838 Honey Grove Drive Midlothian, TX USA 76065 jorienb@sbcglobal.net" at bounding box center [1077, 329] width 552 height 92
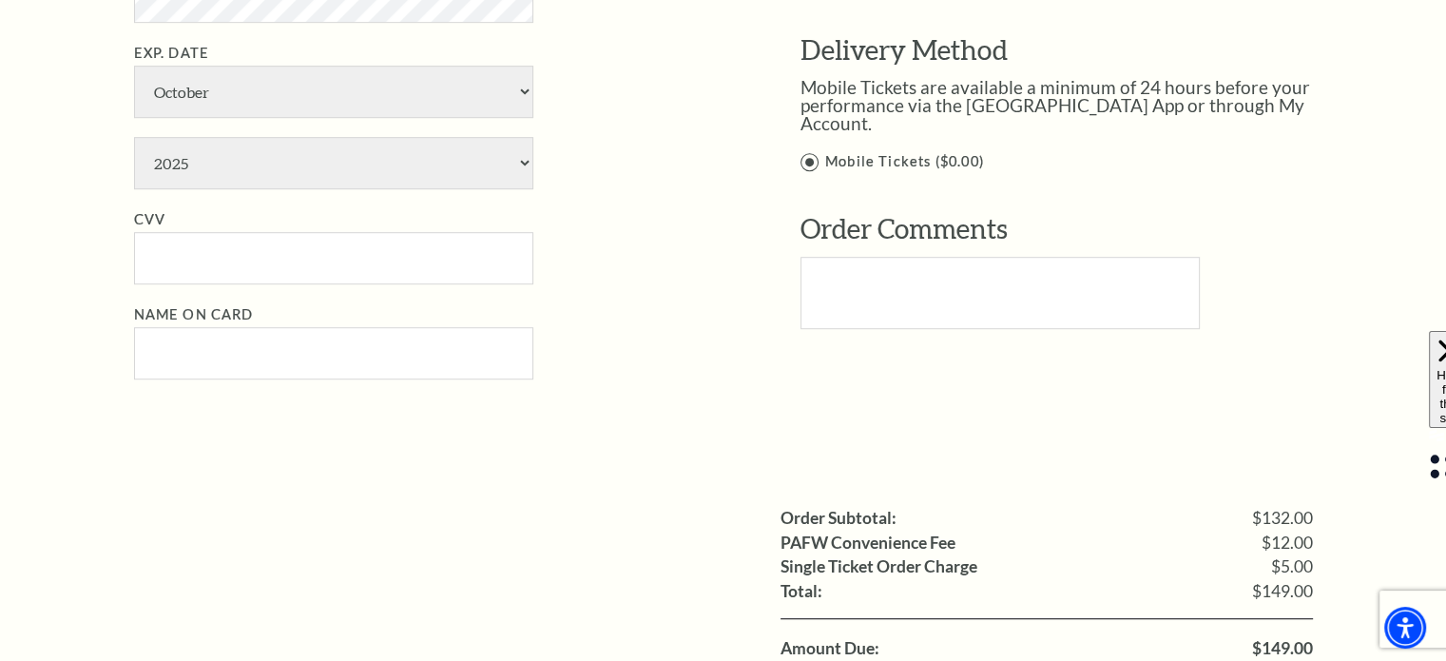
scroll to position [1183, 0]
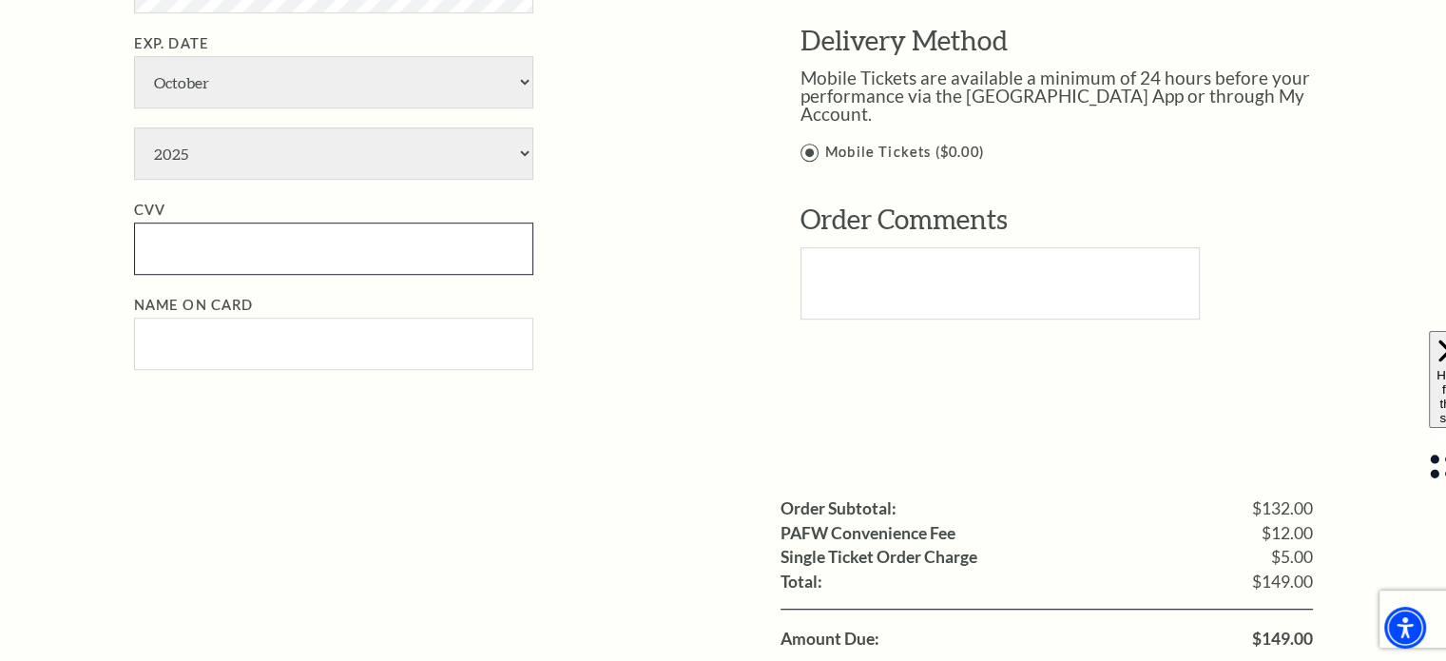
click at [418, 253] on input "CVV" at bounding box center [333, 249] width 399 height 52
type input "755"
click at [745, 300] on div "Billing Address Jorien Bowens 3838 Honey Grove Drive Midlothian, TX Edit" at bounding box center [1048, 72] width 609 height 551
click at [403, 347] on input "Name on Card" at bounding box center [333, 344] width 399 height 52
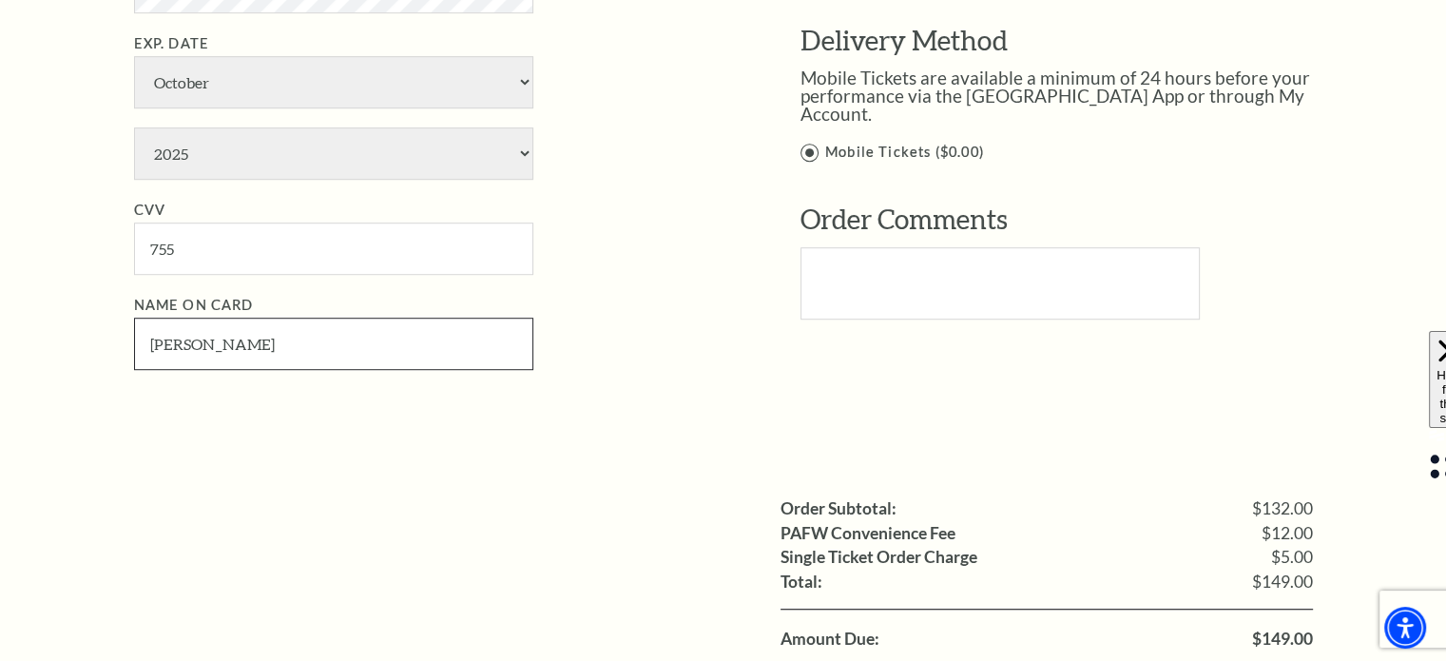
type input "Jorien Bowens"
click at [1026, 394] on div "Payment Options Would you like to use a gift certificate? Gift Certificate Numb…" at bounding box center [744, 27] width 1220 height 795
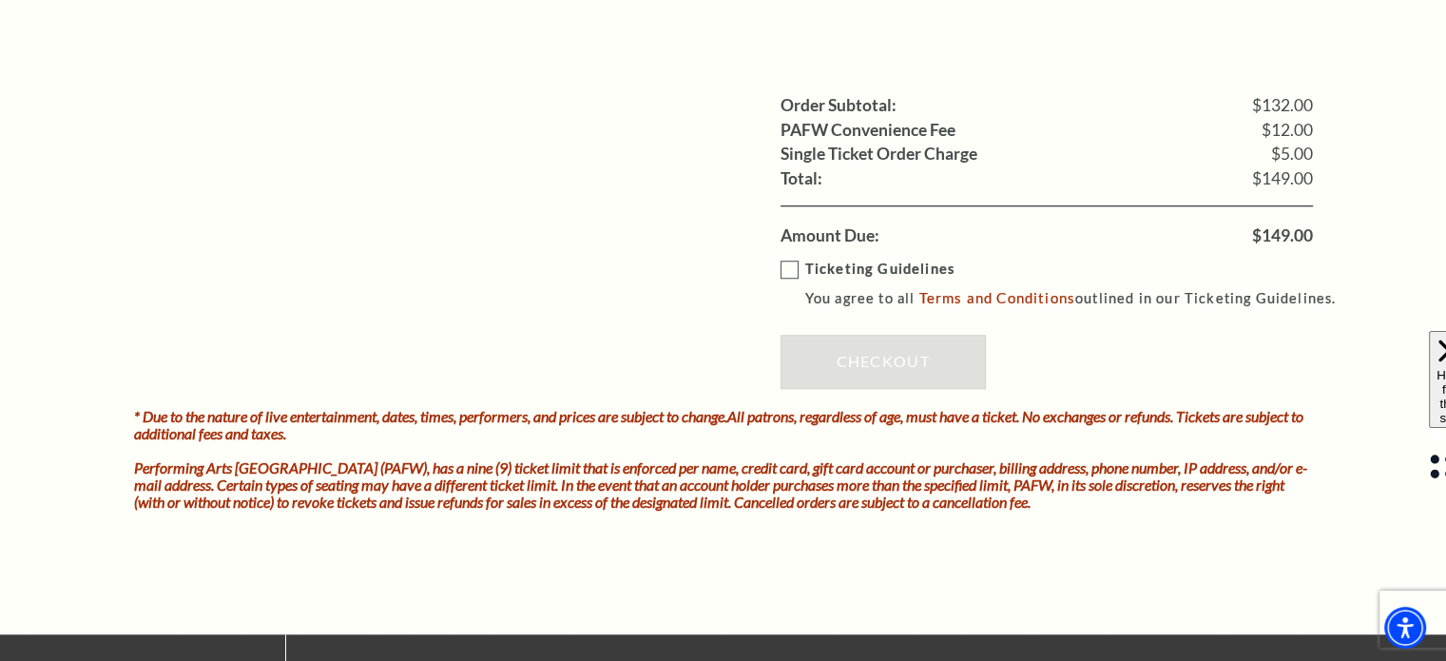
scroll to position [1596, 0]
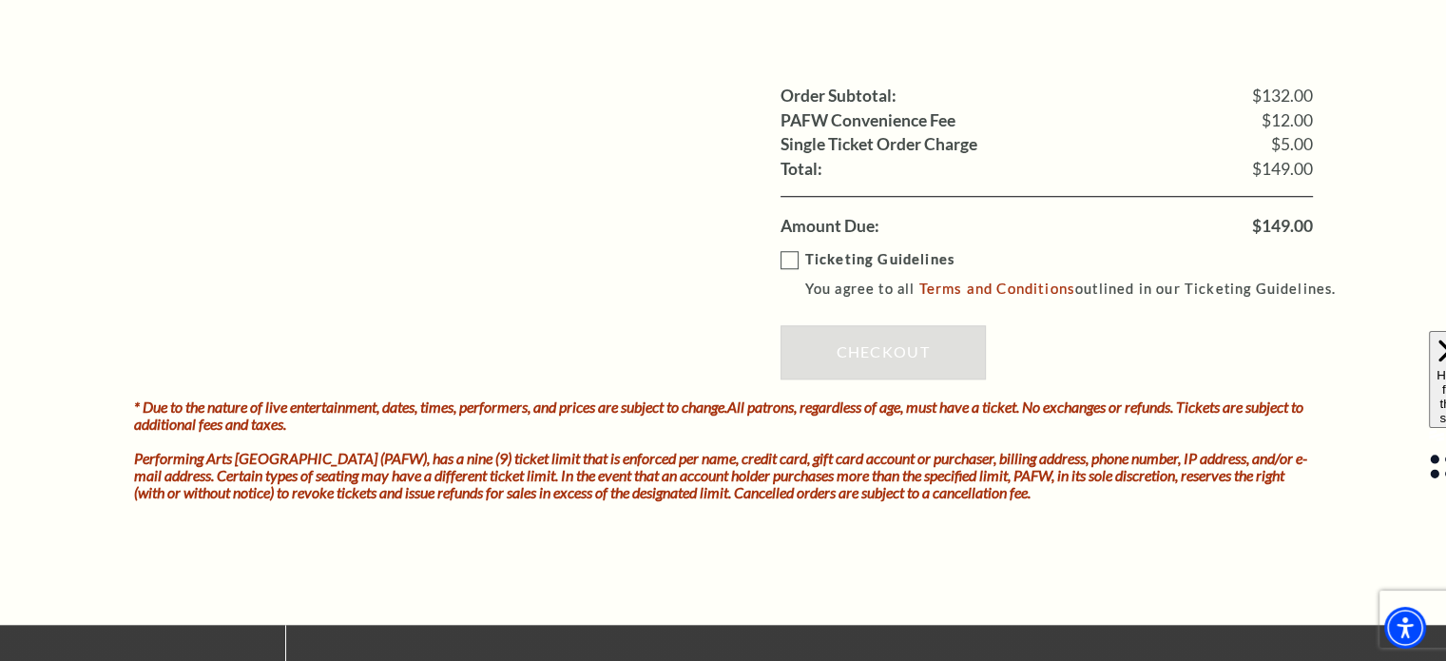
click at [794, 251] on label "Ticketing Guidelines You agree to all Terms and Conditions outlined in our Tick…" at bounding box center [1067, 274] width 573 height 52
click at [0, 0] on input "Ticketing Guidelines You agree to all Terms and Conditions outlined in our Tick…" at bounding box center [0, 0] width 0 height 0
click at [865, 334] on link "Checkout" at bounding box center [883, 351] width 205 height 53
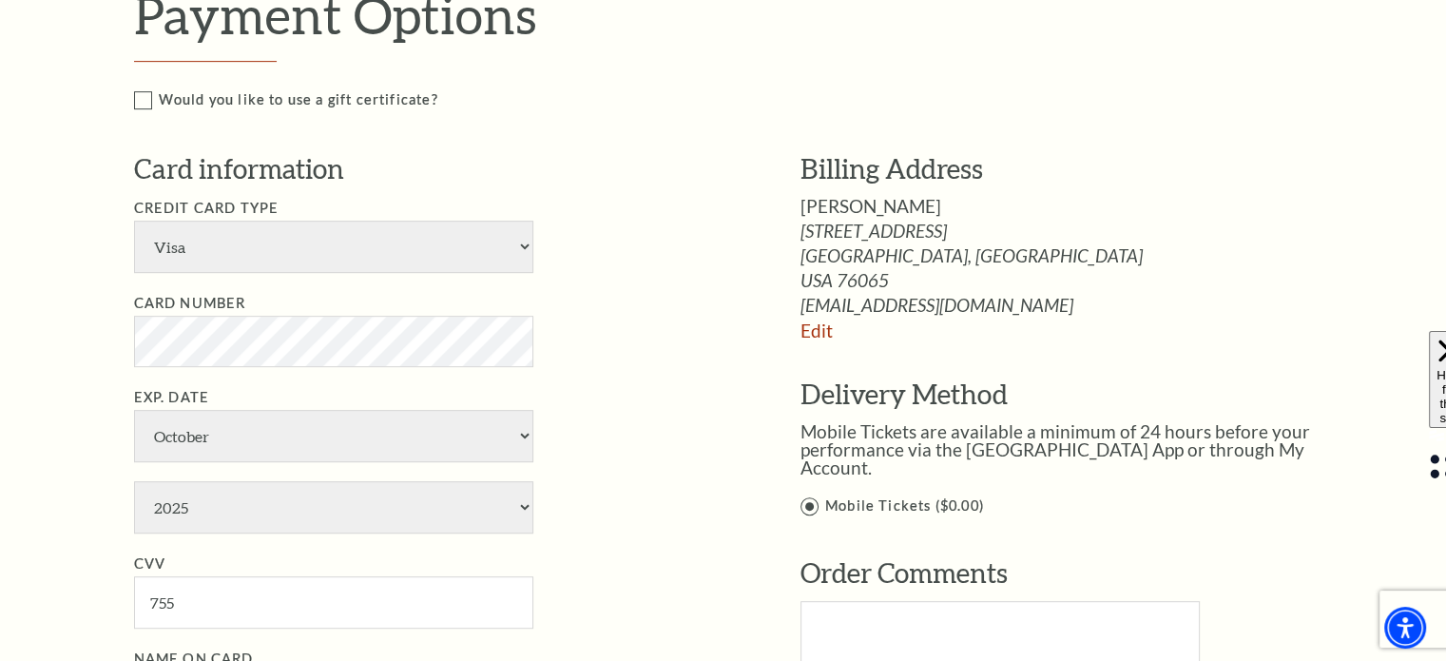
scroll to position [905, 0]
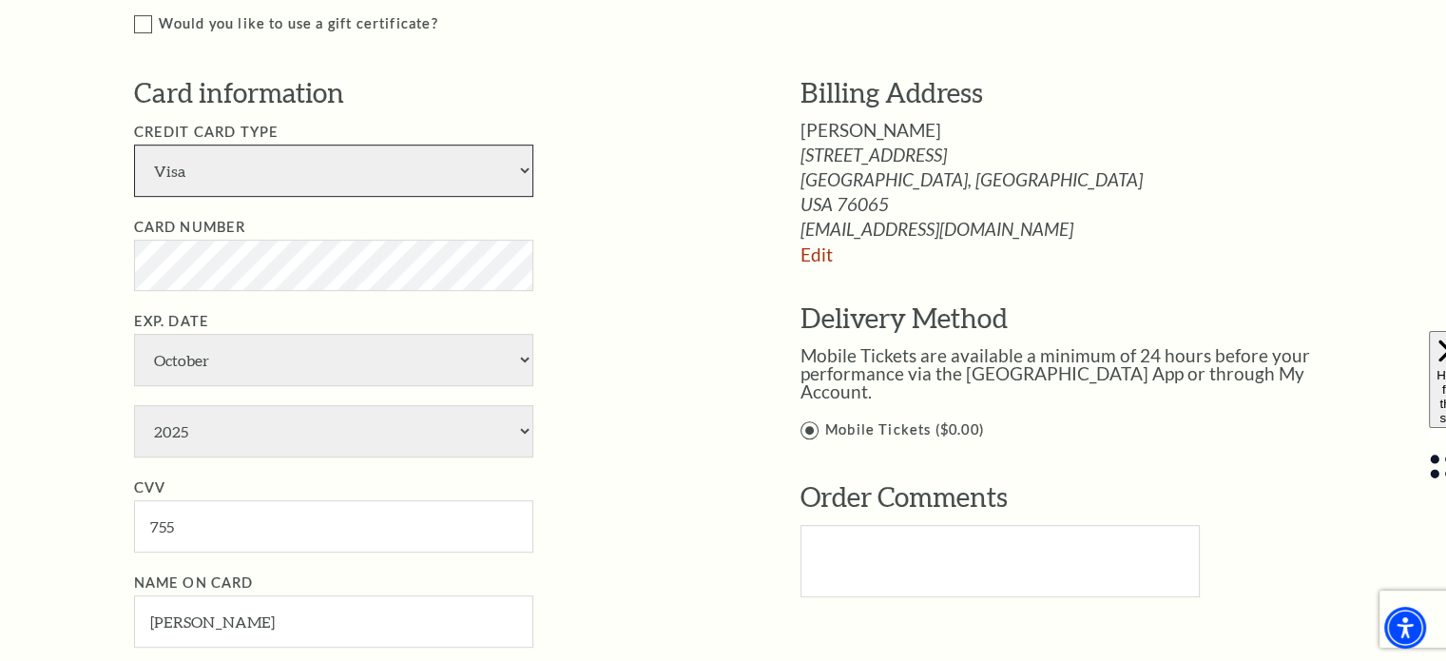
click at [491, 160] on select "American Express Visa Master Card Discover" at bounding box center [333, 171] width 399 height 52
select select "25"
click at [134, 145] on select "American Express Visa Master Card Discover" at bounding box center [333, 171] width 399 height 52
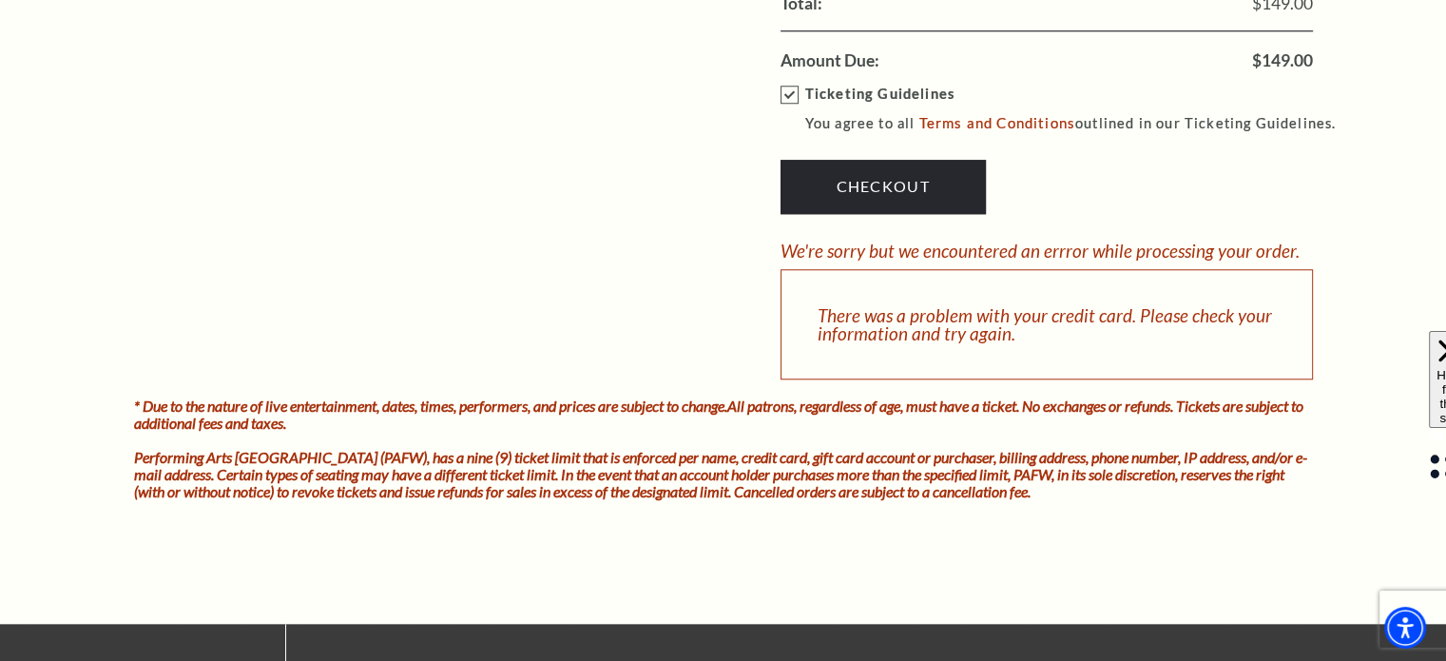
scroll to position [1757, 0]
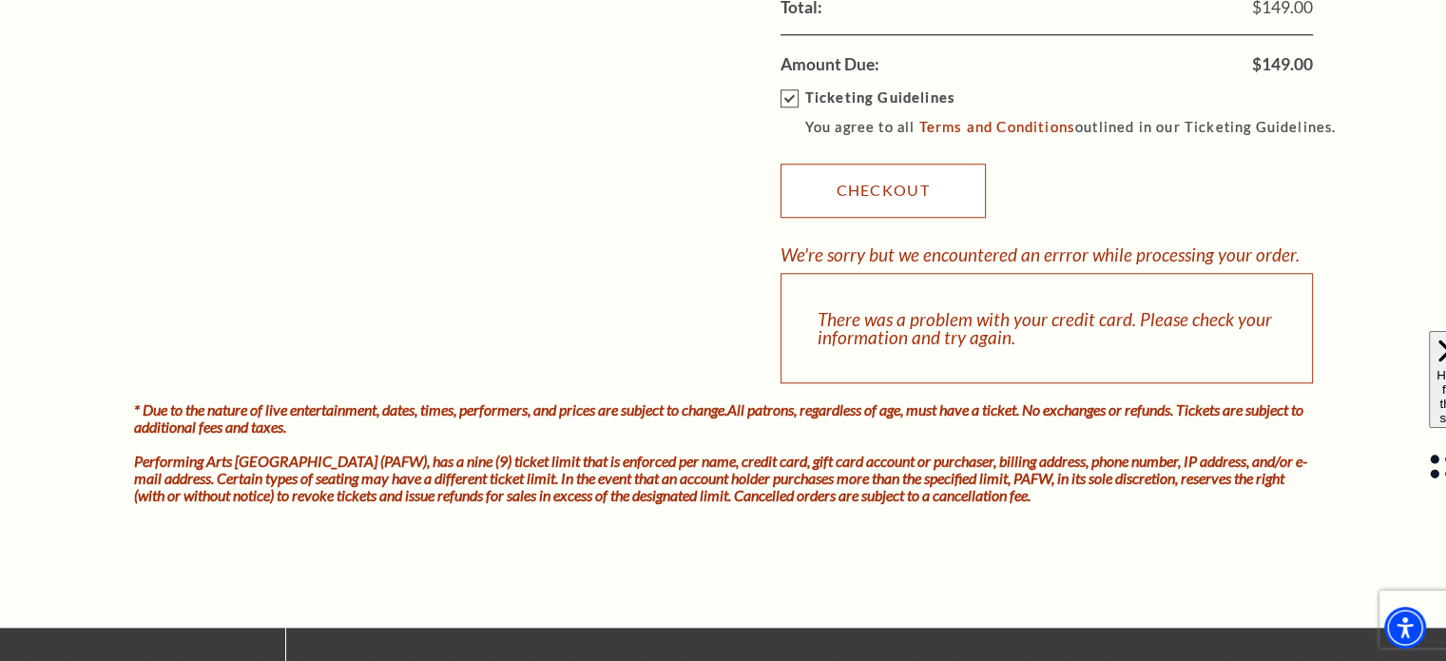
click at [901, 198] on link "Checkout" at bounding box center [883, 190] width 205 height 53
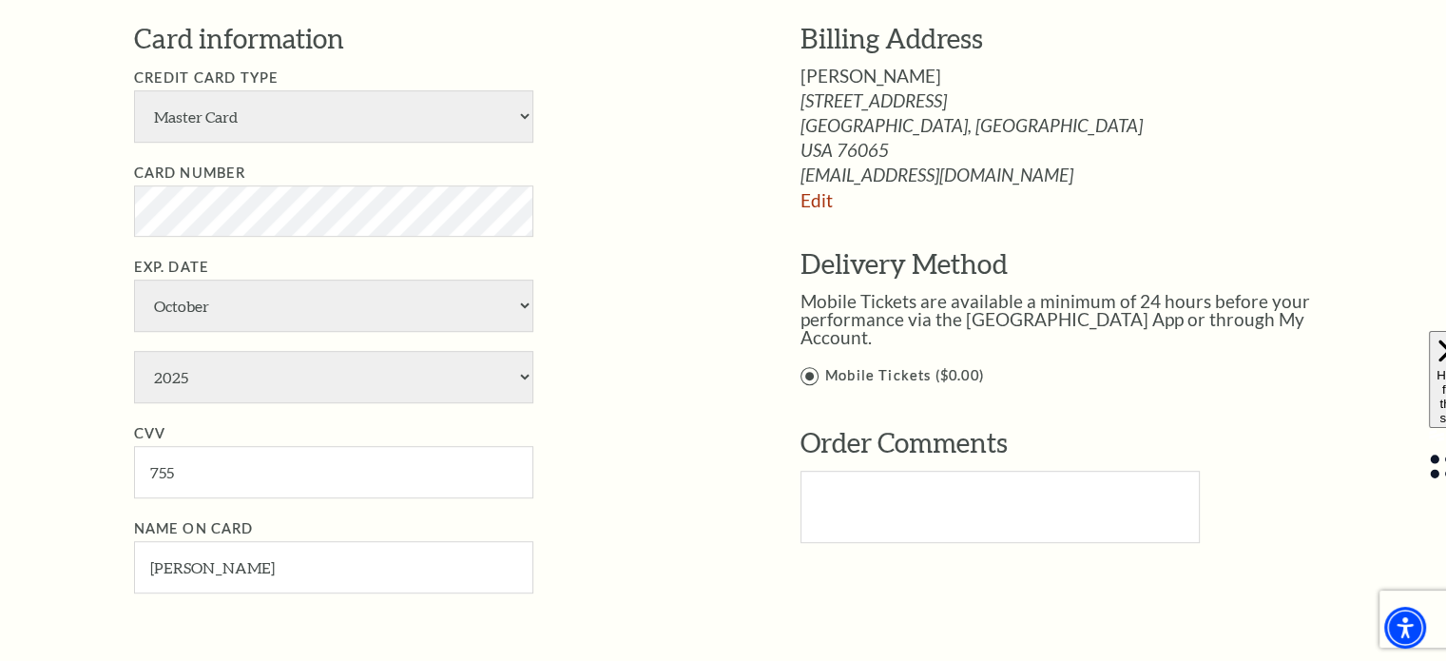
scroll to position [963, 0]
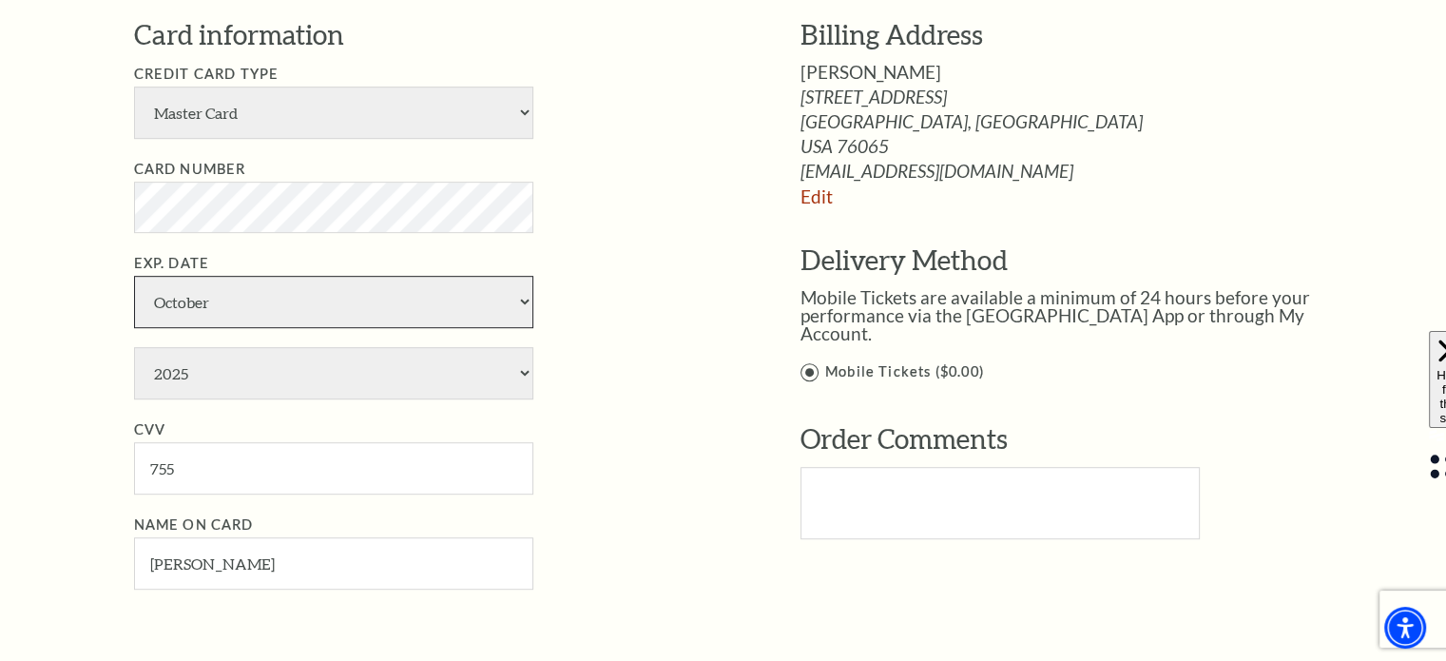
click at [456, 311] on select "January February March April May June July August September October November De…" at bounding box center [333, 302] width 399 height 52
select select "9"
click at [134, 276] on select "January February March April May June July August September October November De…" at bounding box center [333, 302] width 399 height 52
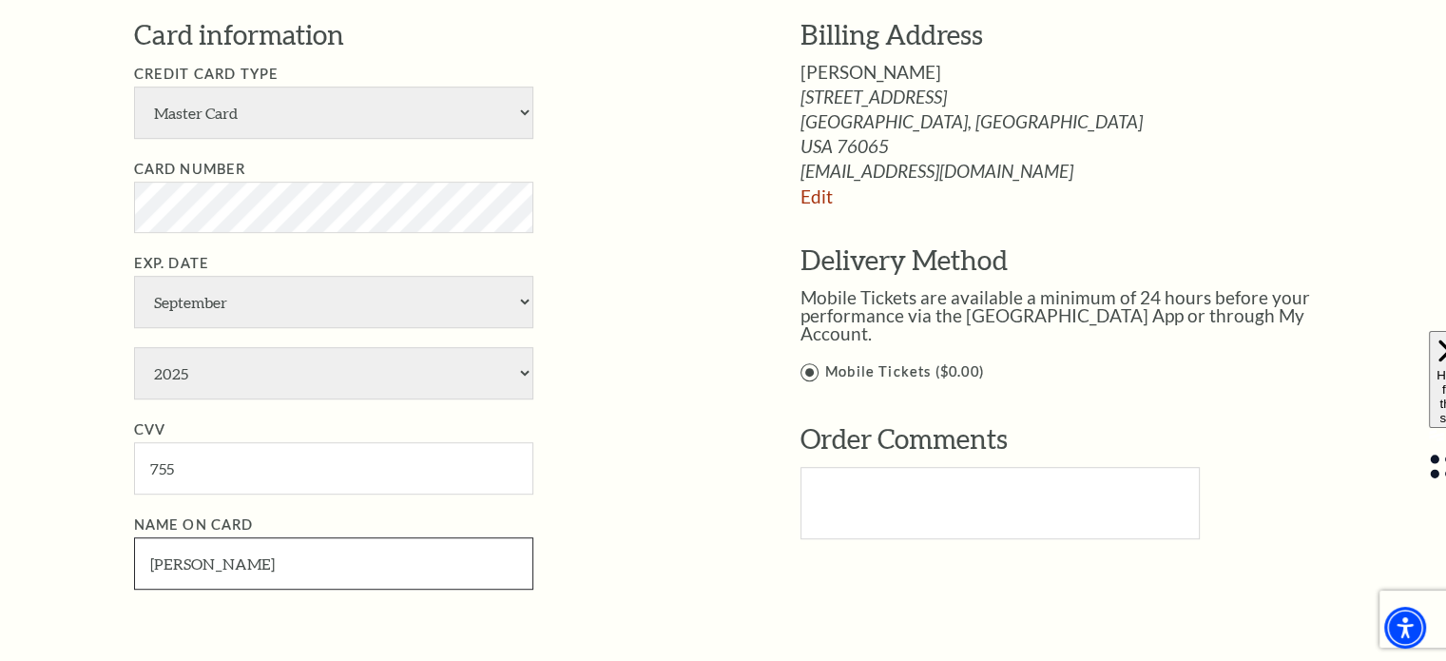
click at [331, 546] on input "Jorien Bowens" at bounding box center [333, 563] width 399 height 52
click at [655, 453] on li "CVV 755" at bounding box center [438, 456] width 609 height 76
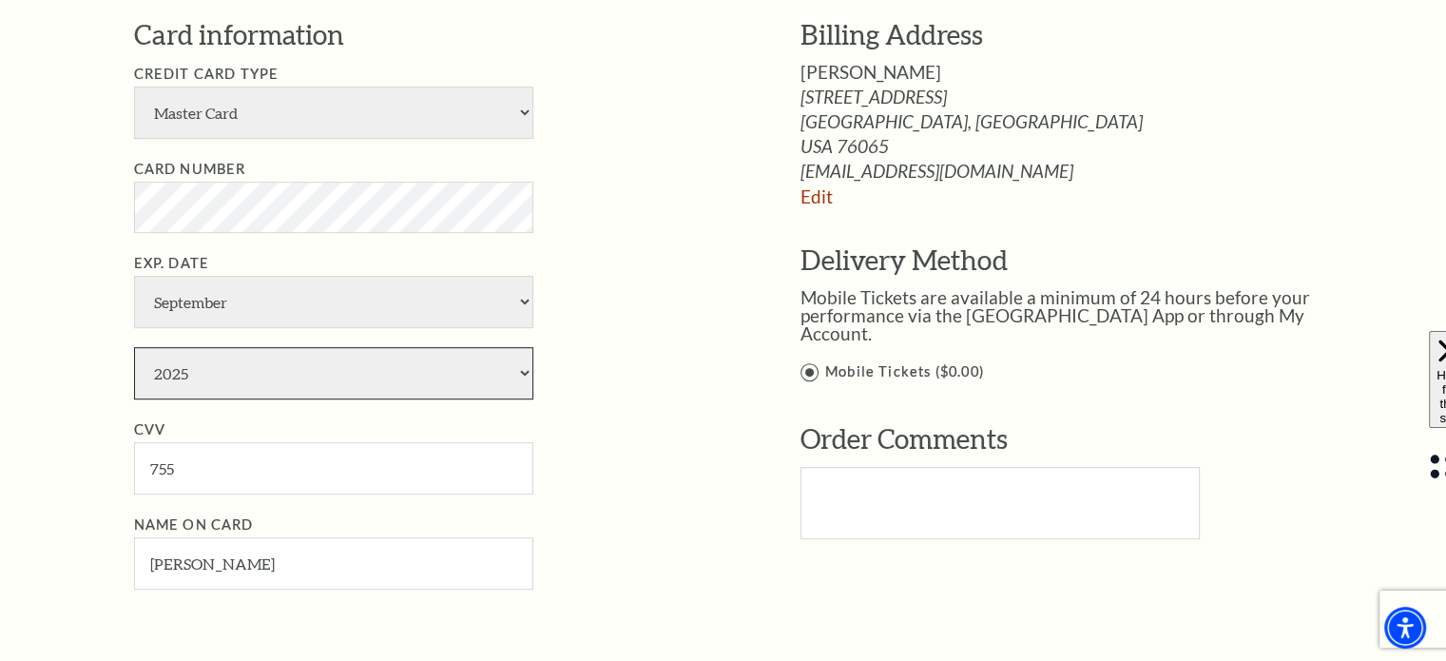
click at [497, 366] on select "2025 2026 2027 2028 2029 2030 2031 2032 2033 2034" at bounding box center [333, 373] width 399 height 52
select select "2030"
click at [134, 347] on select "2025 2026 2027 2028 2029 2030 2031 2032 2033 2034" at bounding box center [333, 373] width 399 height 52
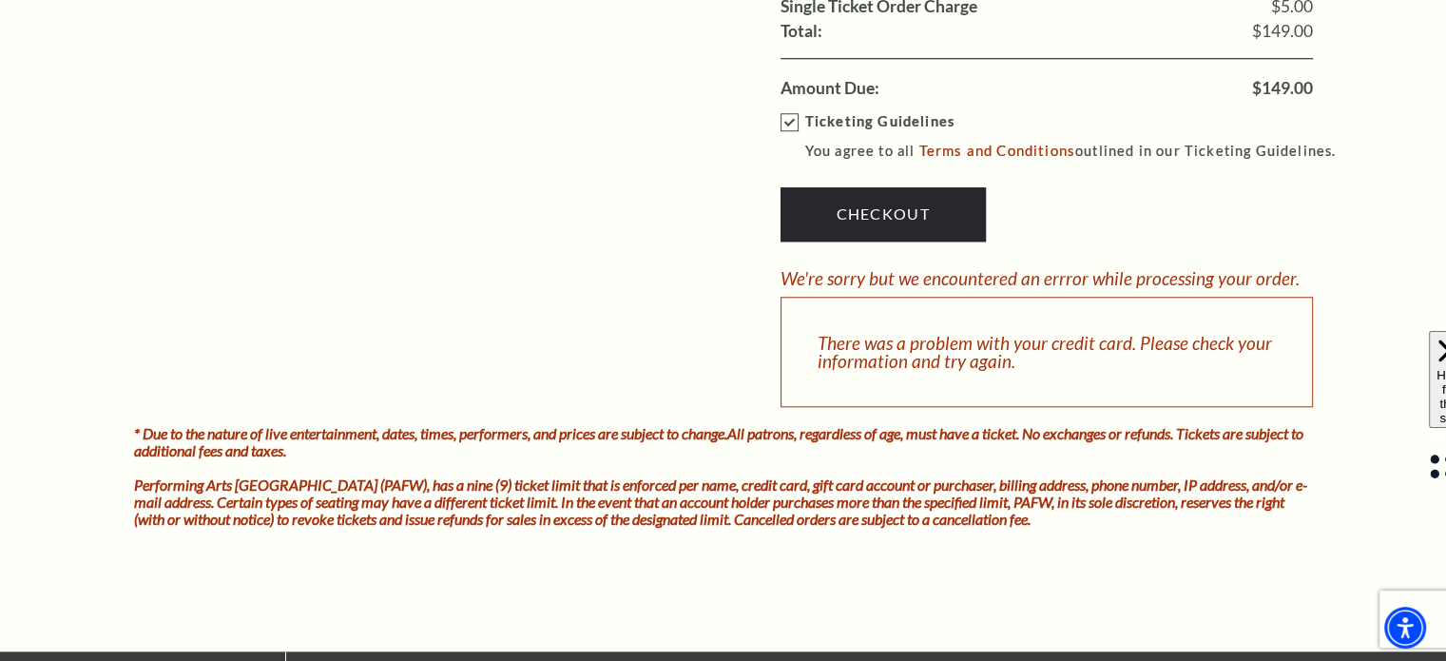
scroll to position [1738, 0]
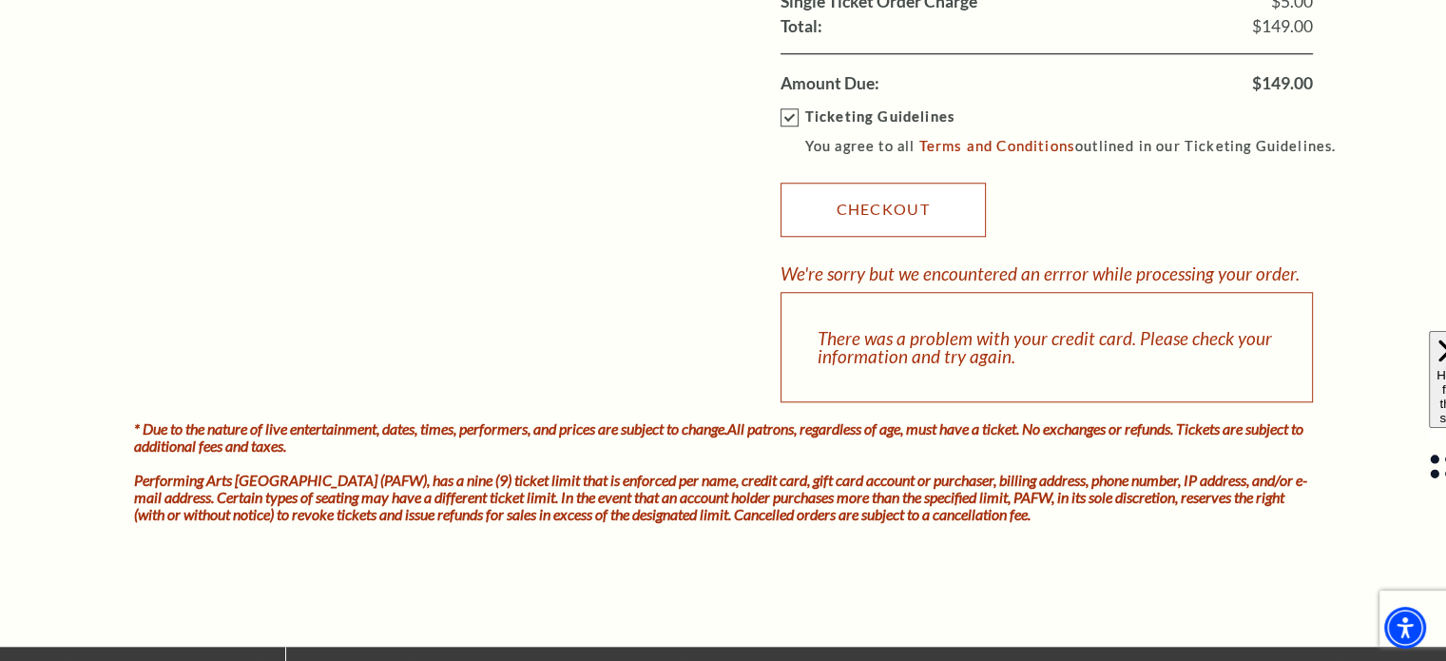
click at [879, 205] on link "Checkout" at bounding box center [883, 209] width 205 height 53
